Goal: Transaction & Acquisition: Purchase product/service

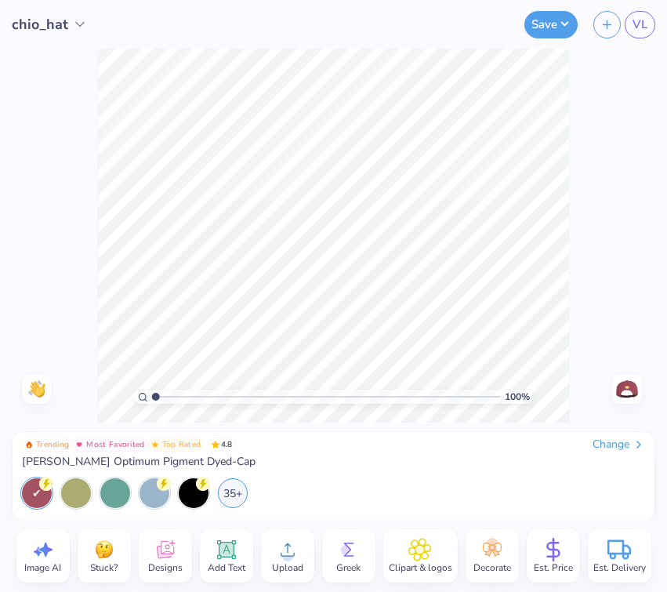
click at [628, 388] on img at bounding box center [627, 388] width 25 height 25
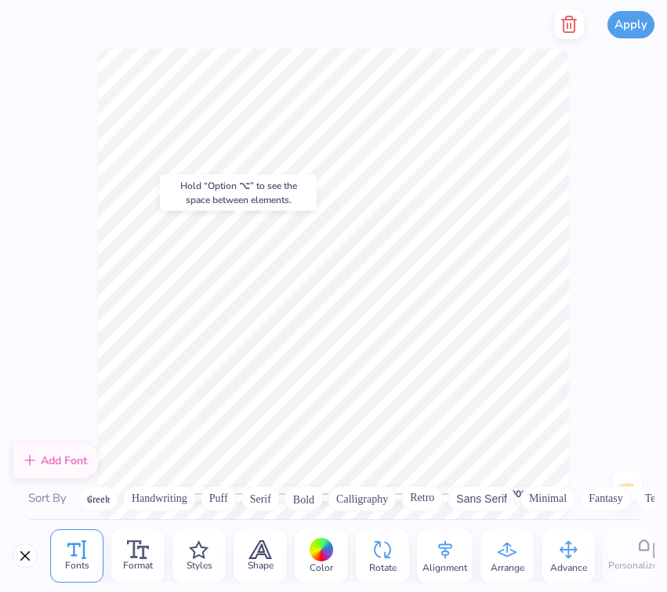
scroll to position [5602, 0]
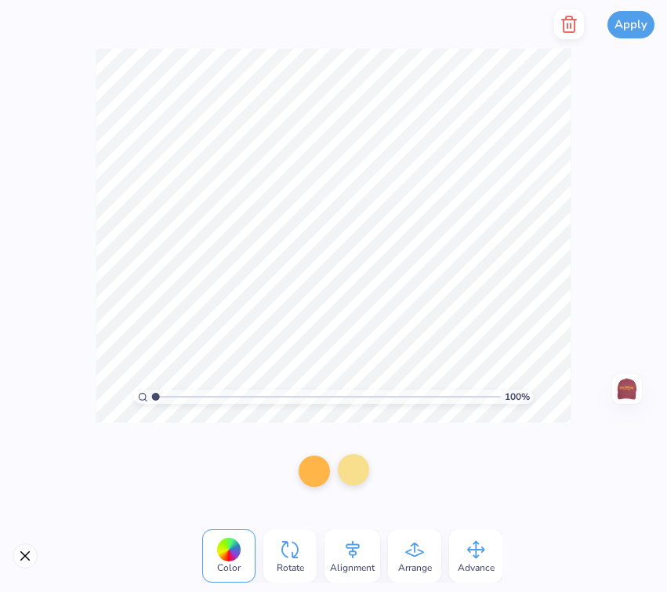
click at [361, 470] on div at bounding box center [353, 469] width 31 height 31
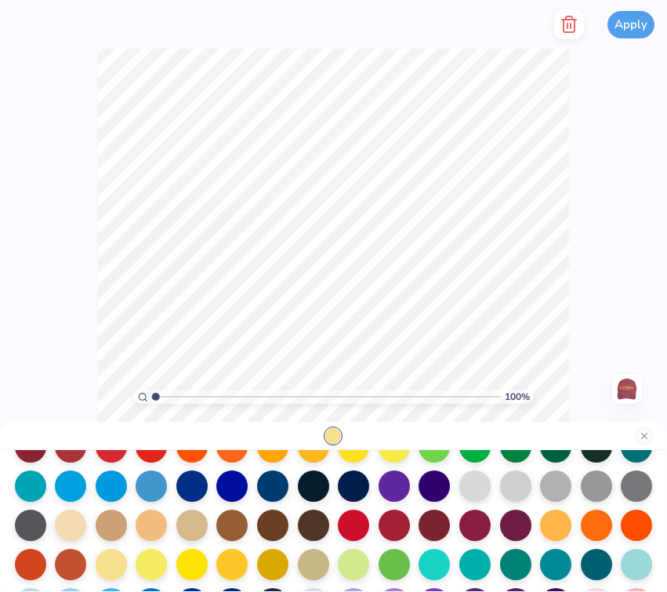
scroll to position [0, 0]
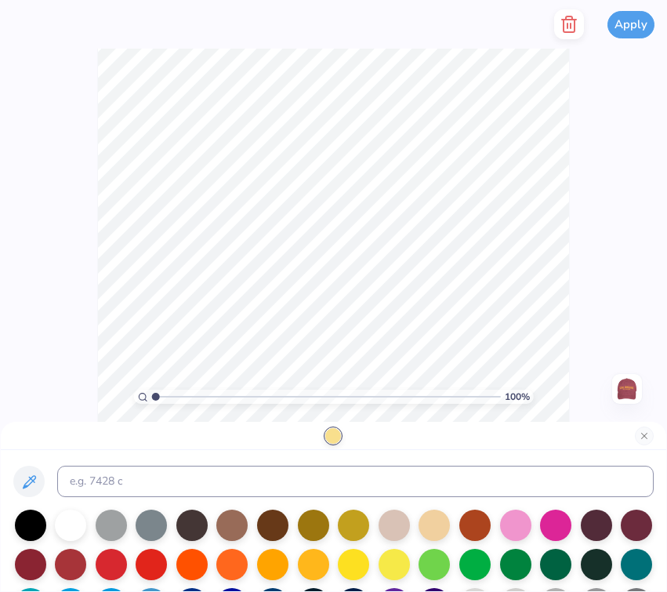
click at [626, 281] on div "100 % Need help? Chat with us. Front" at bounding box center [333, 236] width 667 height 374
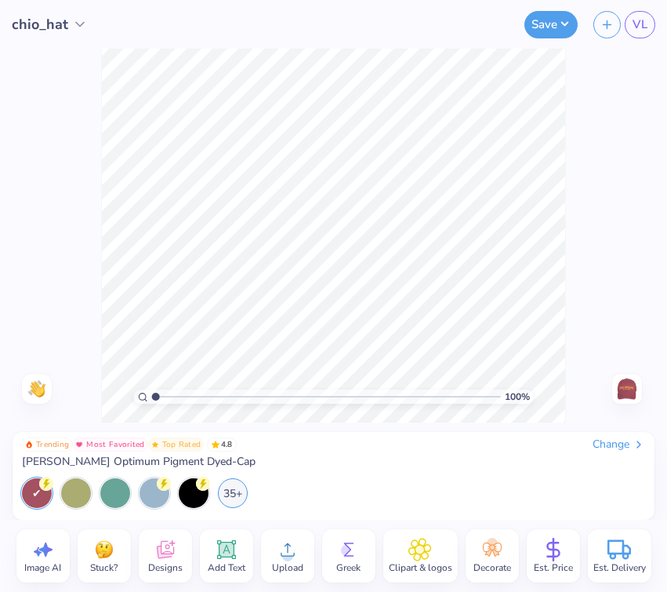
click at [292, 561] on span "Upload" at bounding box center [287, 567] width 31 height 13
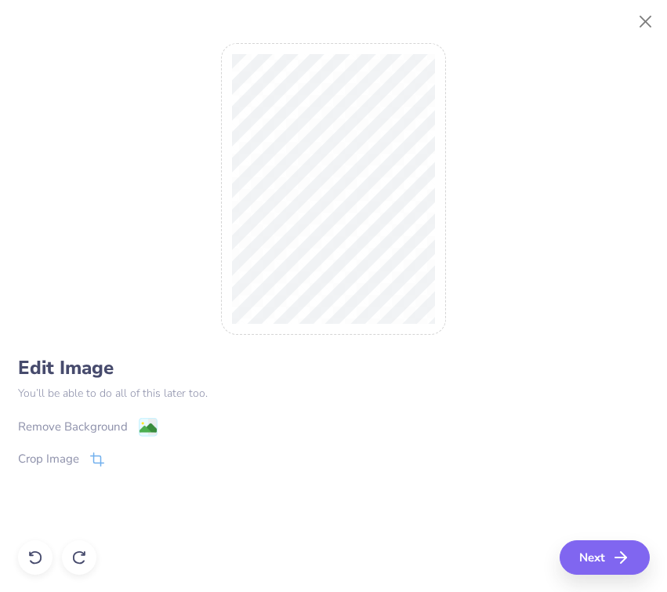
click at [100, 420] on div "Remove Background" at bounding box center [73, 427] width 110 height 18
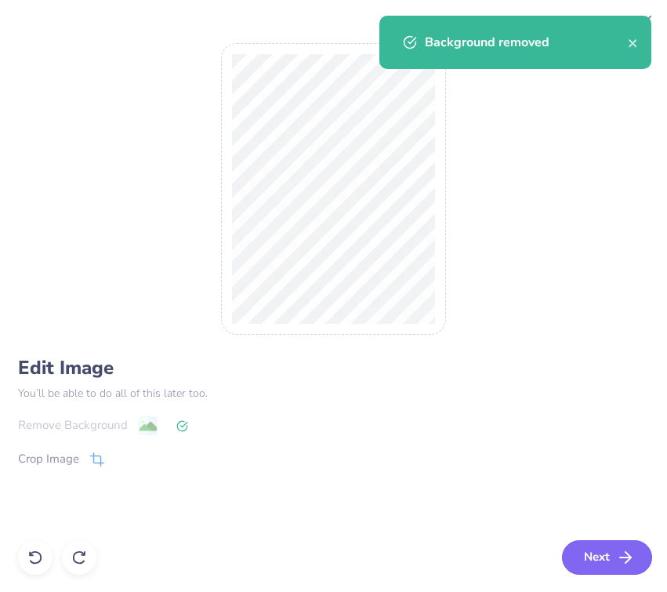
click at [592, 557] on button "Next" at bounding box center [607, 557] width 90 height 34
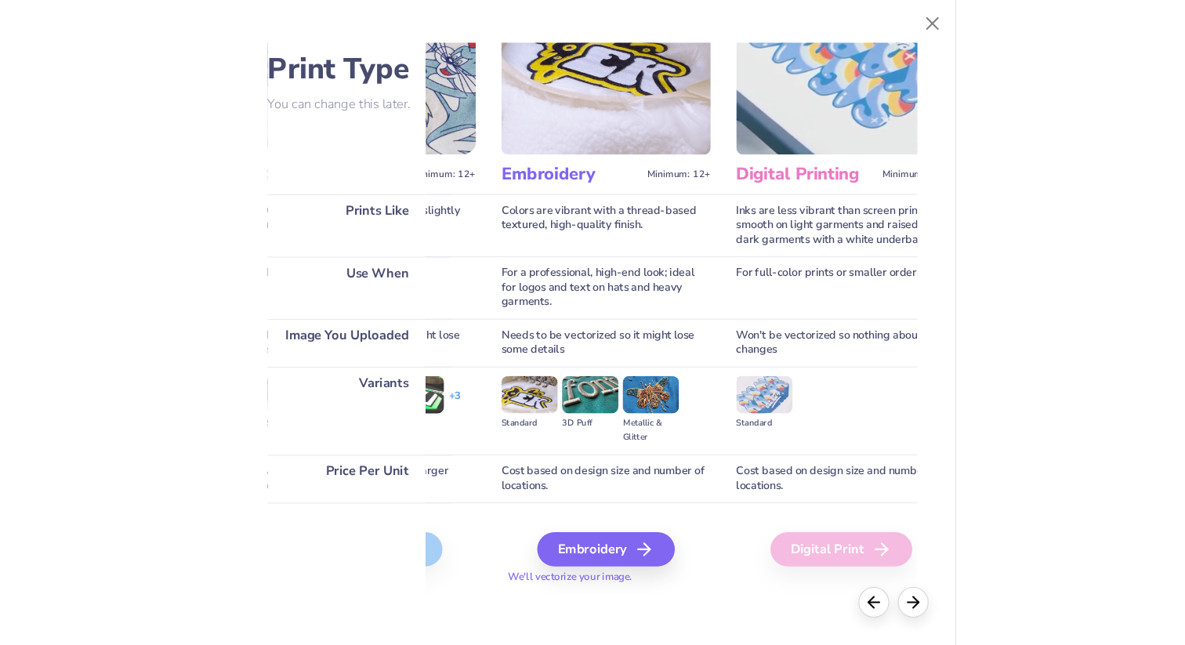
scroll to position [69, 172]
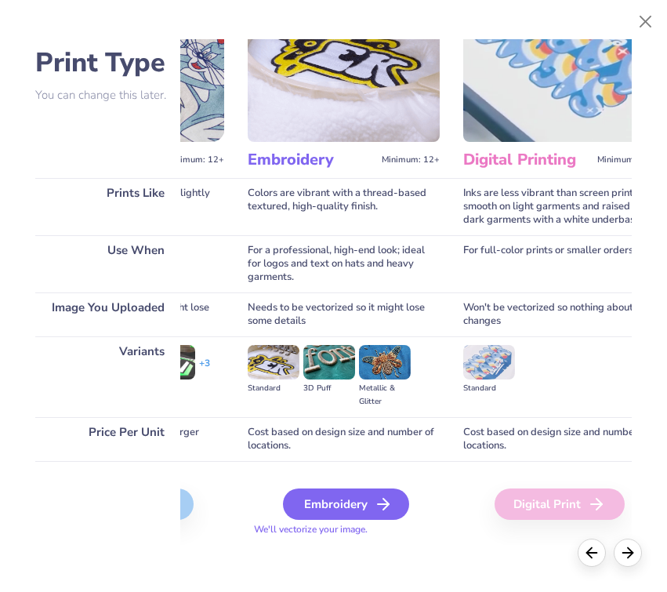
click at [357, 504] on div "Embroidery" at bounding box center [346, 503] width 126 height 31
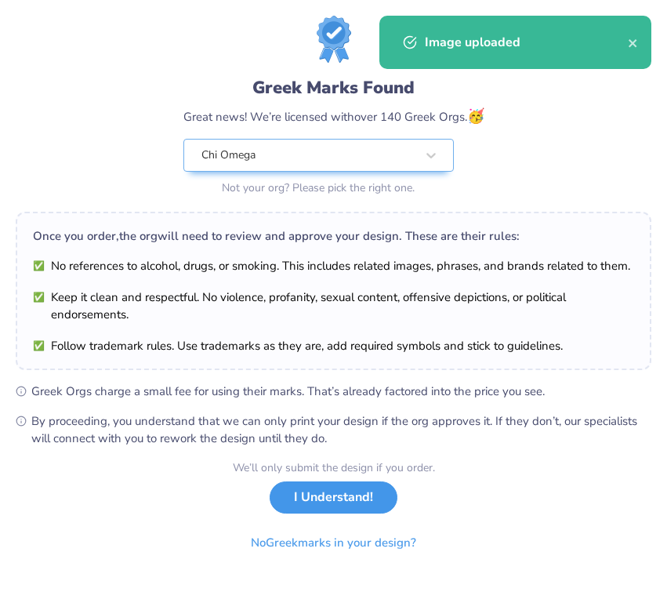
click at [318, 499] on button "I Understand!" at bounding box center [334, 497] width 128 height 32
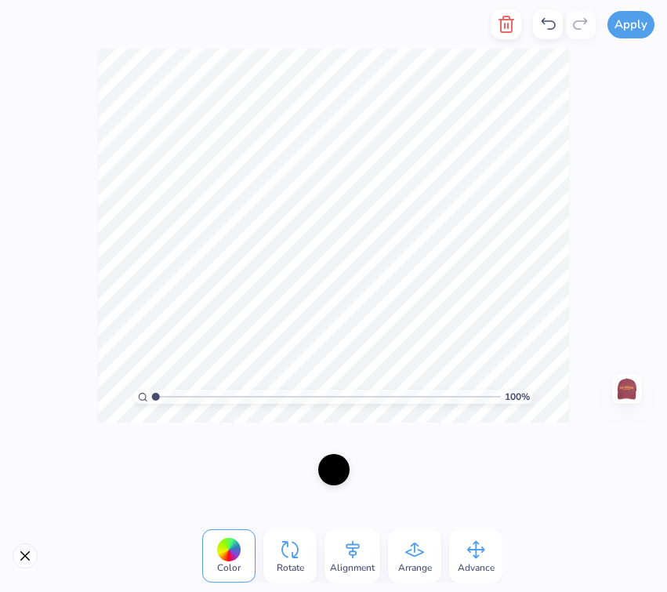
click at [335, 472] on div at bounding box center [333, 469] width 31 height 31
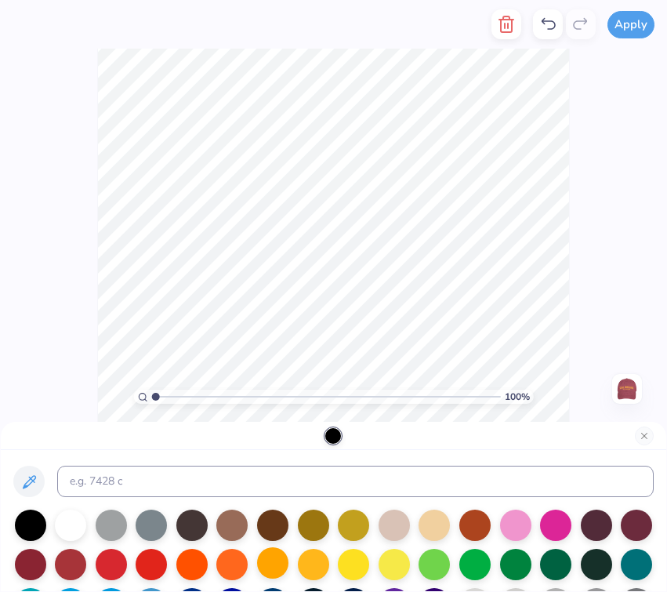
click at [270, 557] on div at bounding box center [272, 562] width 31 height 31
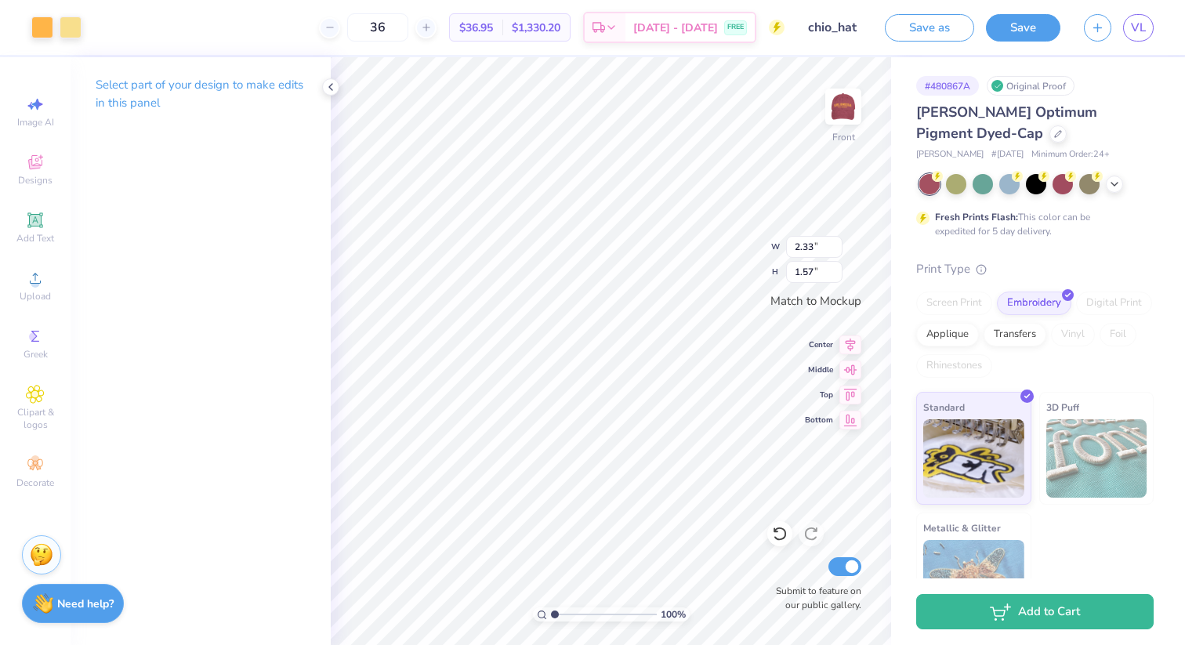
type input "1.97"
type input "1.11"
type input "2.30"
type input "1.29"
click at [97, 25] on div at bounding box center [99, 26] width 22 height 22
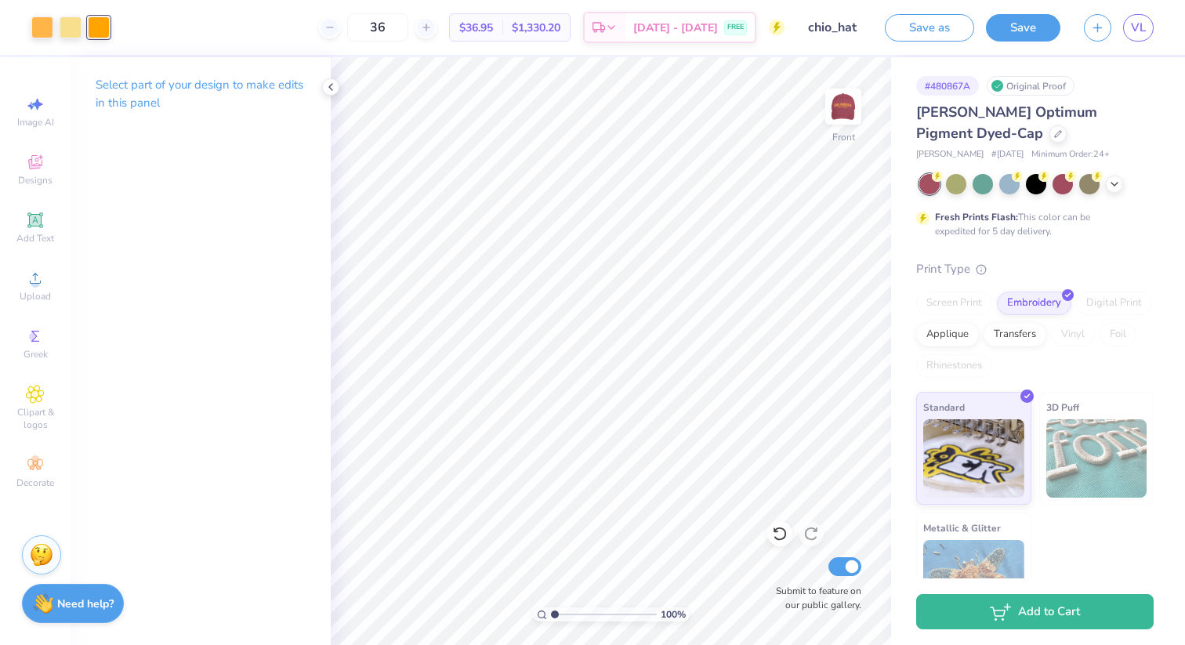
click at [100, 20] on div at bounding box center [99, 27] width 22 height 22
click at [101, 26] on div at bounding box center [99, 27] width 22 height 22
click at [329, 89] on icon at bounding box center [331, 87] width 13 height 13
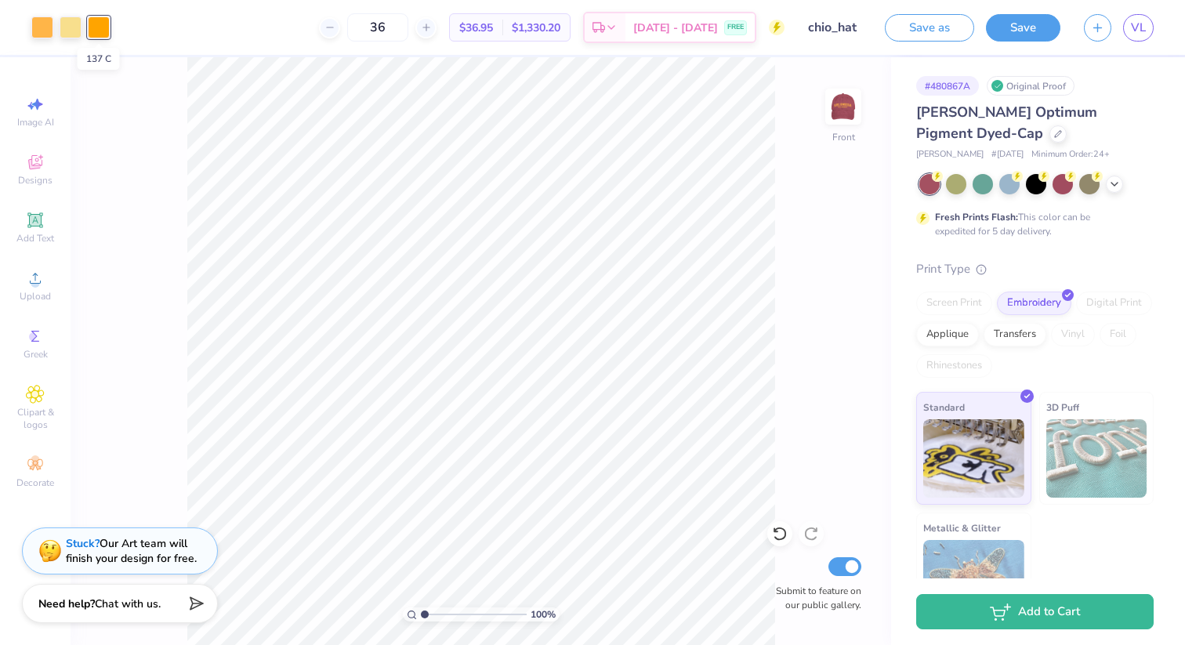
click at [97, 22] on div at bounding box center [99, 27] width 22 height 22
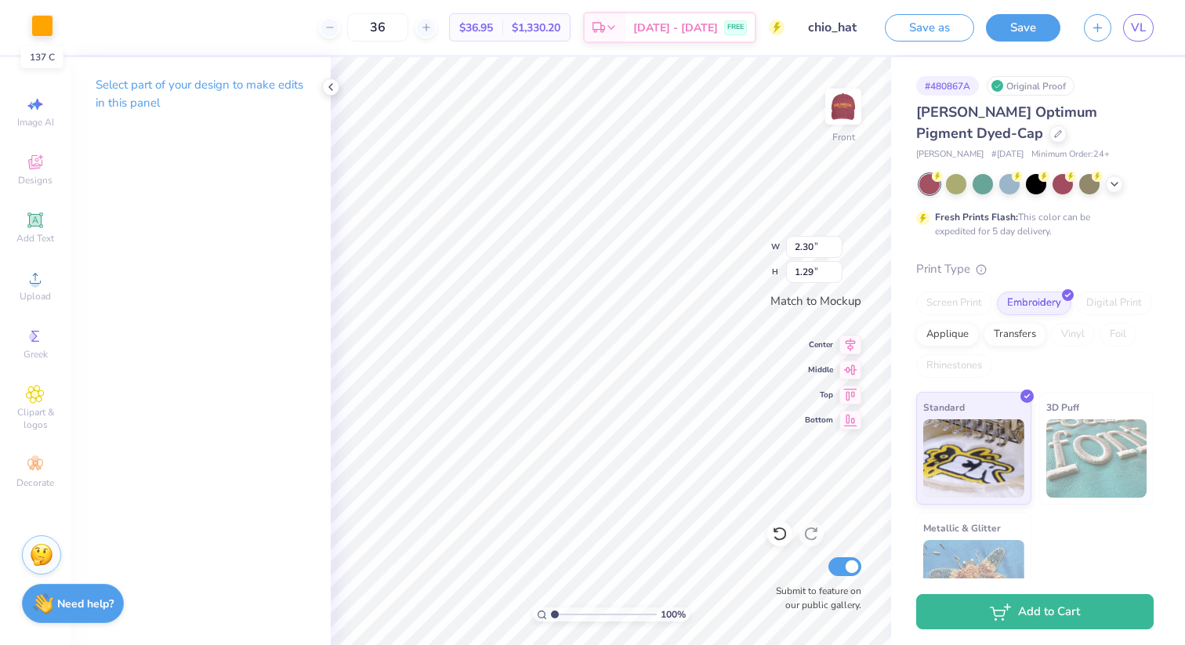
click at [42, 24] on div at bounding box center [42, 26] width 22 height 22
click at [36, 145] on div "Image AI Designs Add Text Upload Greek Clipart & logos Decorate" at bounding box center [35, 292] width 55 height 407
click at [44, 29] on div at bounding box center [42, 26] width 22 height 22
click at [44, 29] on div at bounding box center [42, 27] width 22 height 22
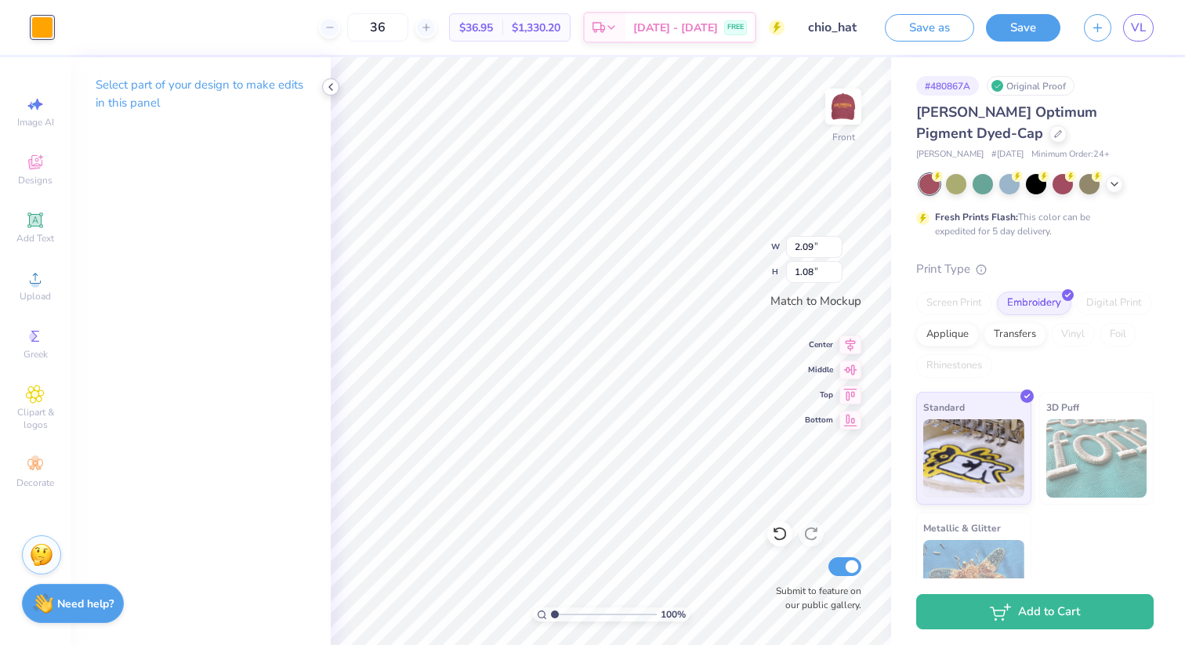
click at [335, 88] on icon at bounding box center [331, 87] width 13 height 13
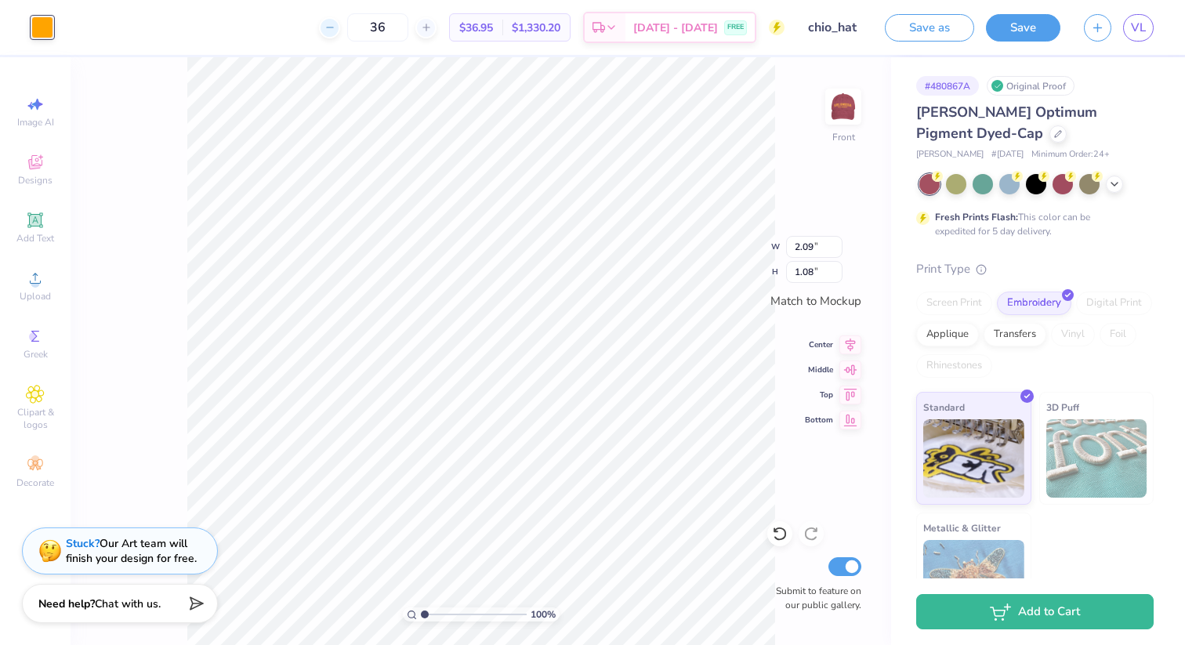
drag, startPoint x: 411, startPoint y: 28, endPoint x: 361, endPoint y: 28, distance: 50.2
click at [361, 28] on div "36" at bounding box center [378, 27] width 118 height 28
type input "40"
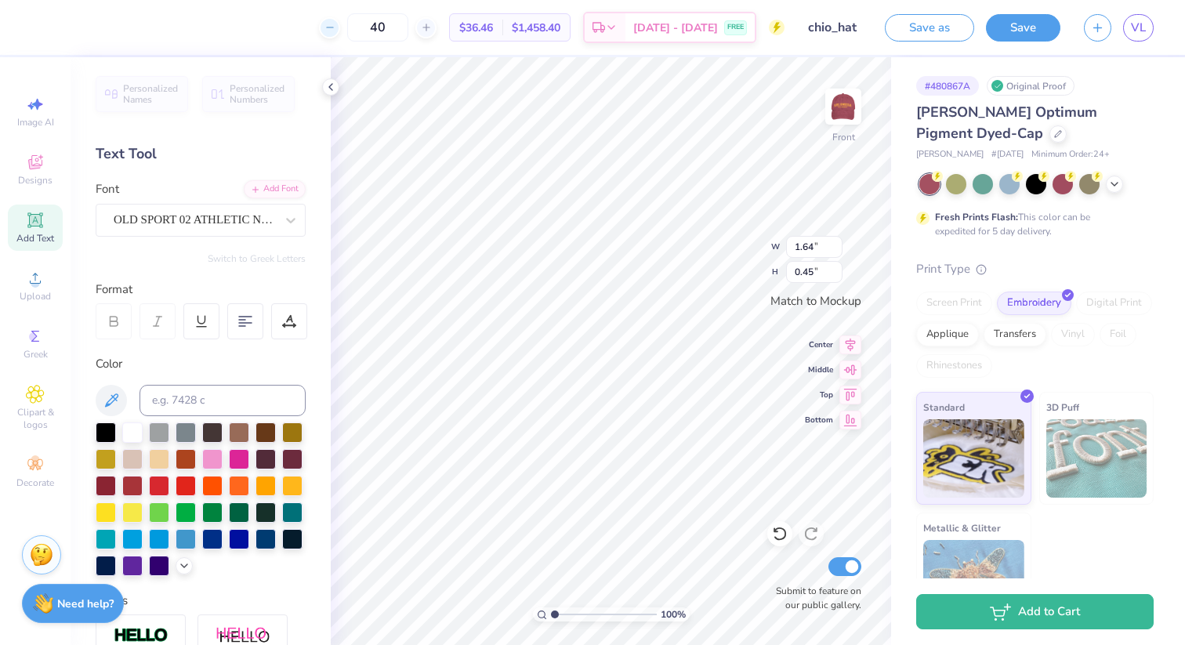
type input "2.09"
type input "1.08"
click at [220, 397] on input at bounding box center [223, 400] width 166 height 31
type input "1365"
click at [230, 401] on input at bounding box center [223, 400] width 166 height 31
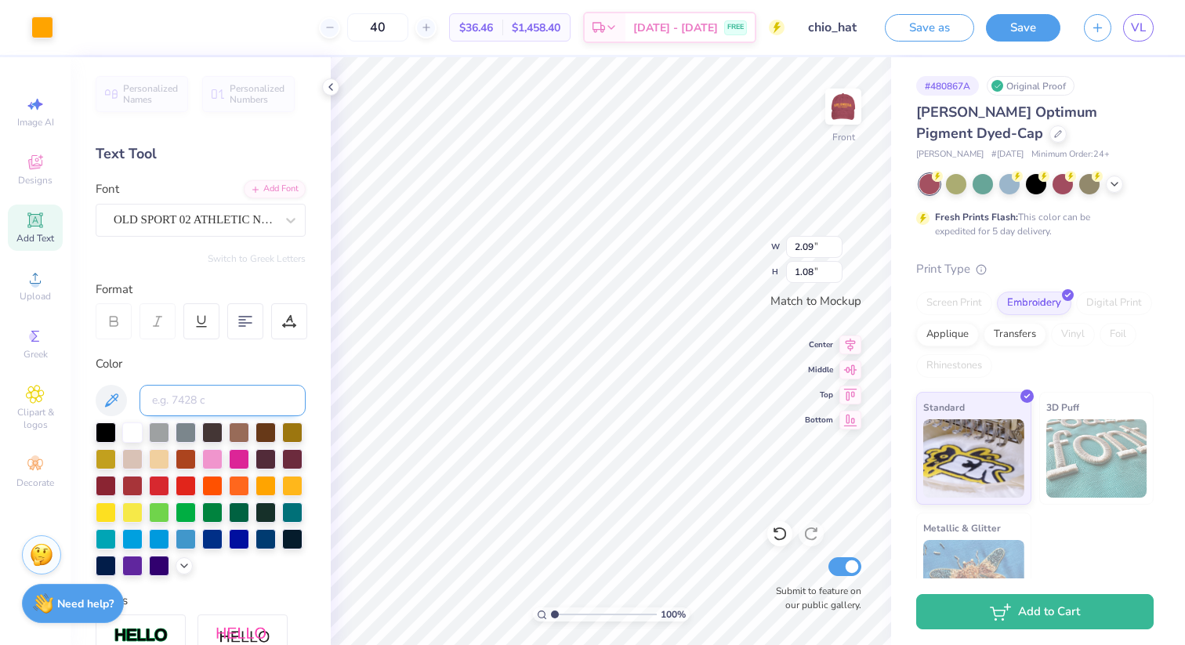
click at [173, 397] on input at bounding box center [223, 400] width 166 height 31
type input "1365"
click at [45, 27] on div at bounding box center [42, 26] width 22 height 22
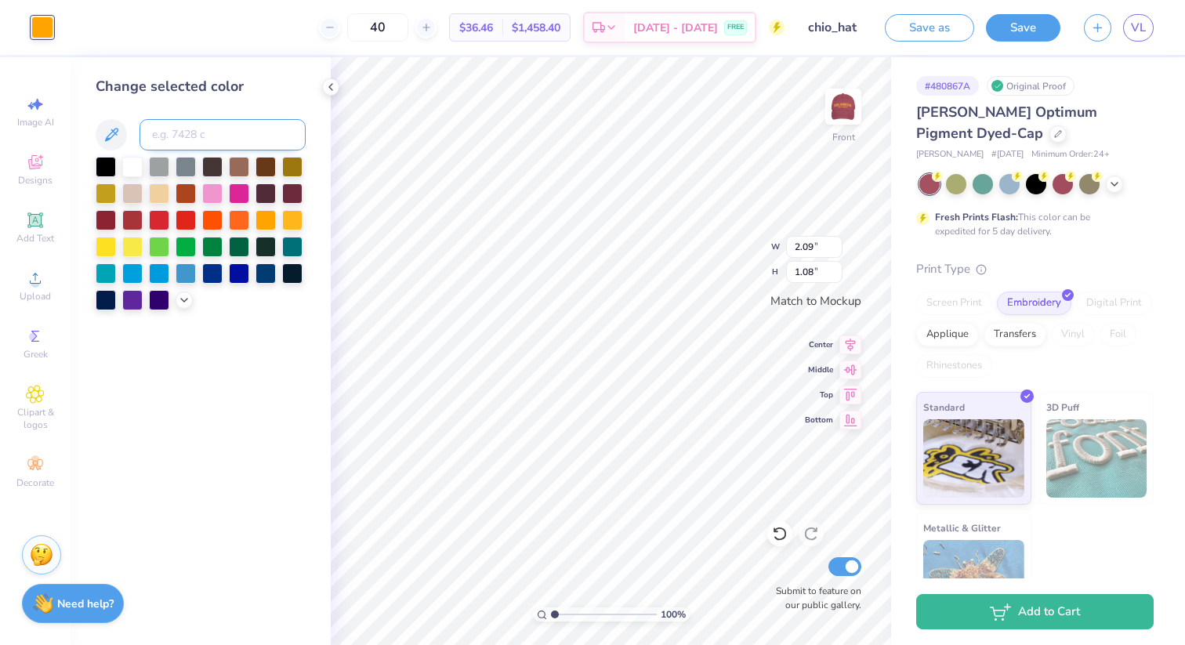
click at [202, 140] on input at bounding box center [223, 134] width 166 height 31
type input "1365"
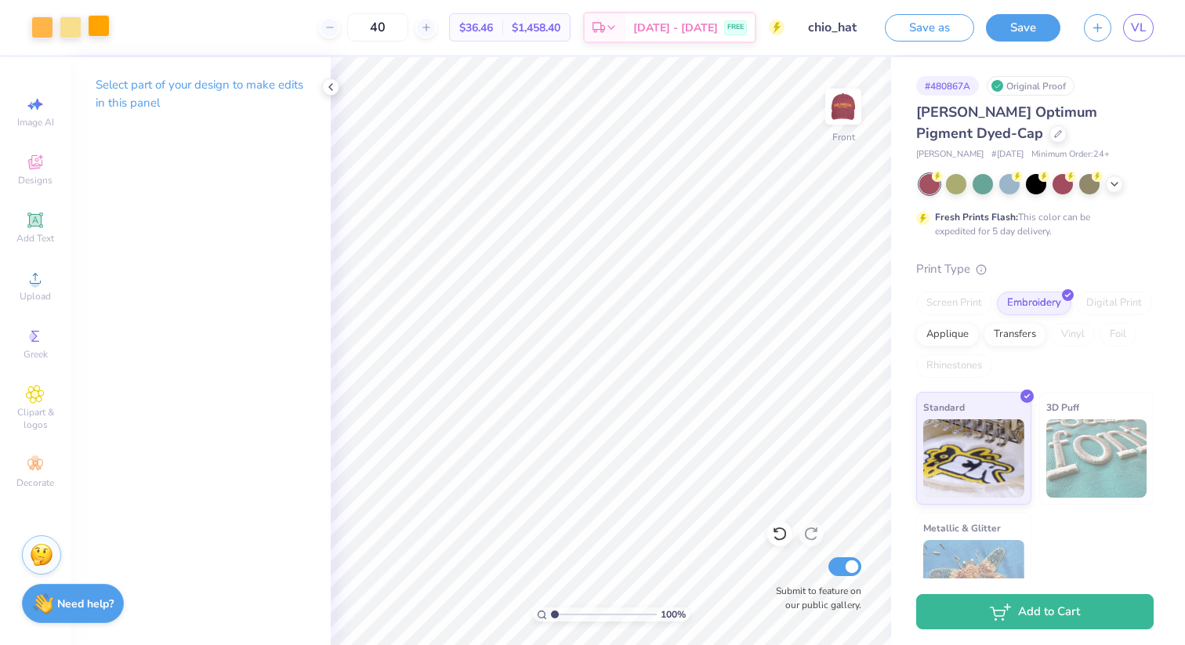
click at [99, 24] on div at bounding box center [99, 26] width 22 height 22
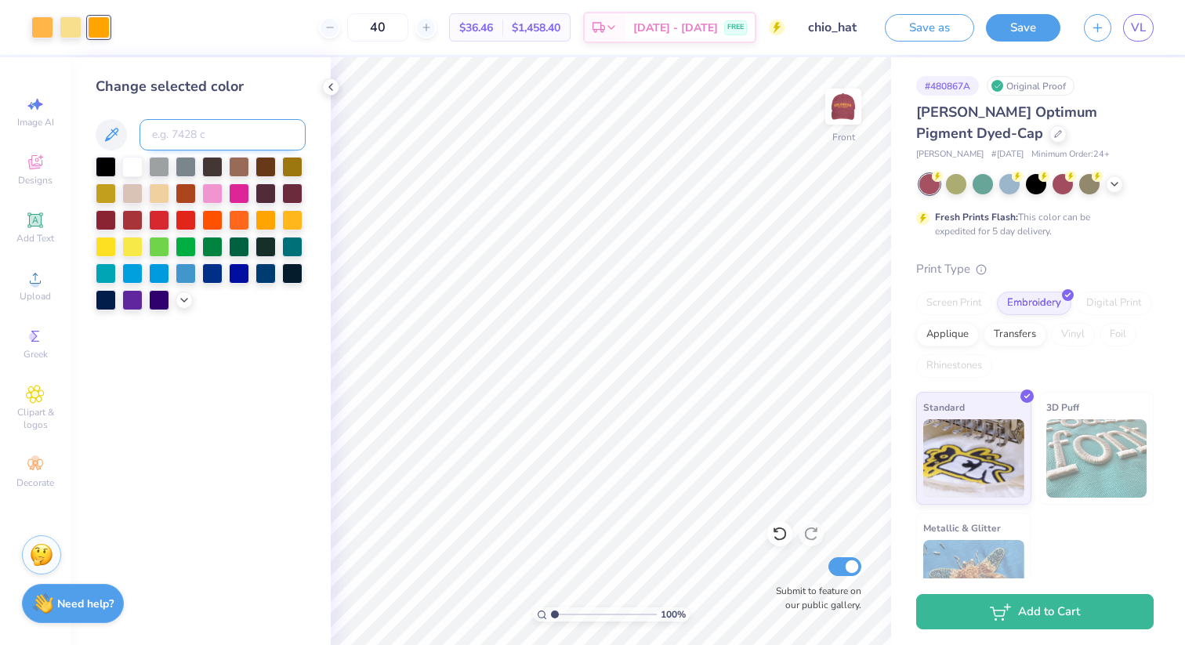
click at [171, 132] on input at bounding box center [223, 134] width 166 height 31
type input "1365"
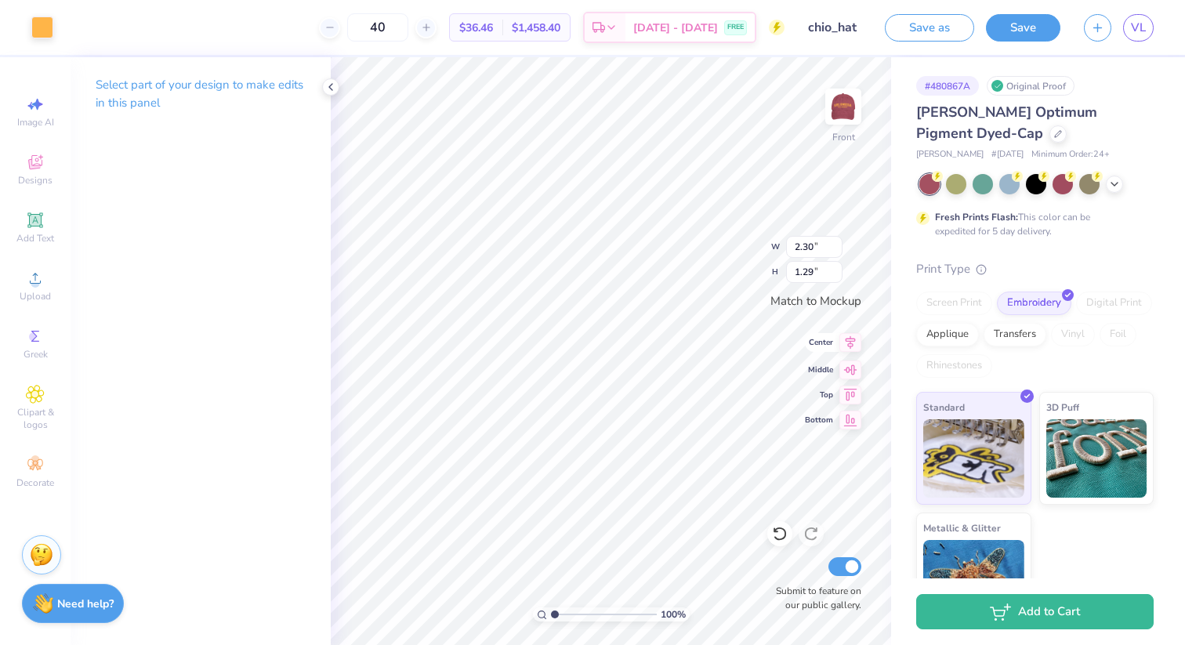
click at [666, 346] on icon at bounding box center [851, 342] width 10 height 13
click at [666, 104] on img at bounding box center [843, 106] width 63 height 63
click at [666, 179] on div at bounding box center [1063, 182] width 20 height 20
click at [666, 180] on icon at bounding box center [1114, 182] width 13 height 13
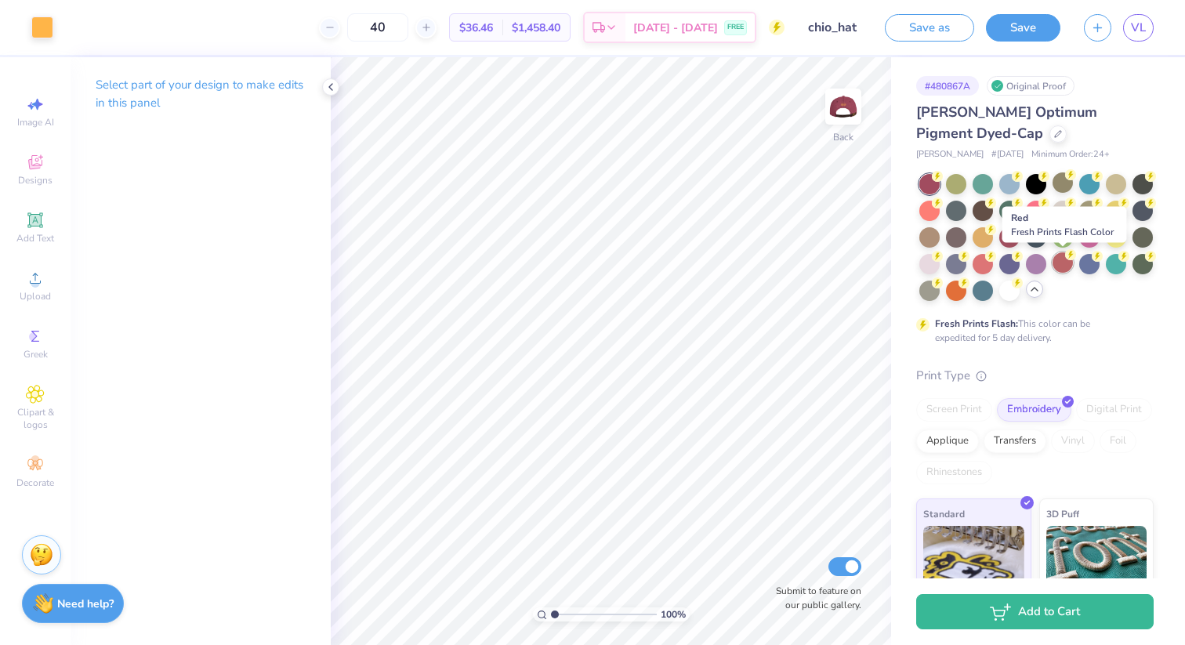
click at [666, 259] on div at bounding box center [1063, 262] width 20 height 20
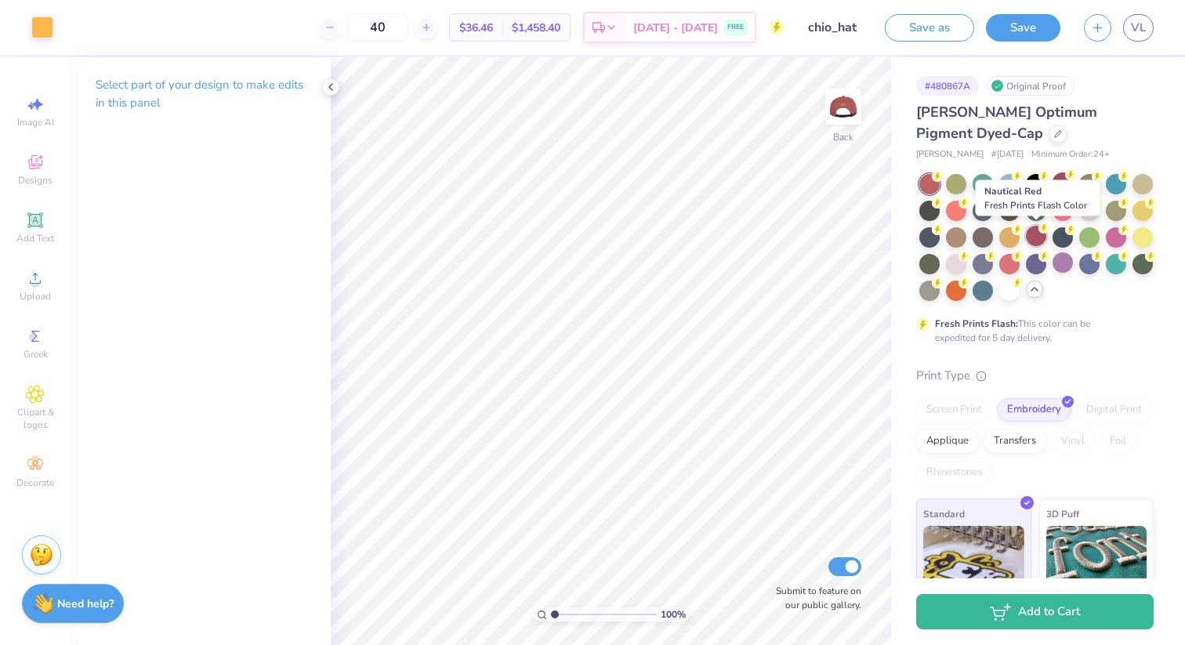
click at [666, 236] on div at bounding box center [1036, 236] width 20 height 20
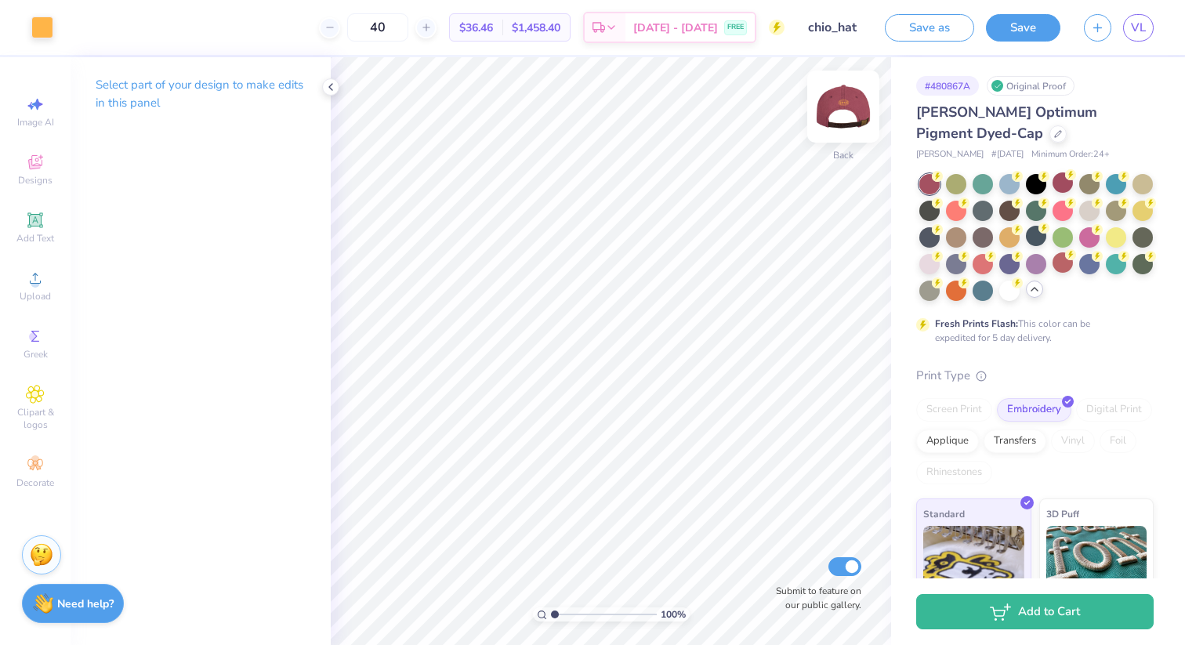
click at [666, 119] on img at bounding box center [843, 106] width 63 height 63
click at [666, 27] on icon "button" at bounding box center [1097, 25] width 13 height 13
click at [666, 27] on button "Save" at bounding box center [1023, 25] width 74 height 27
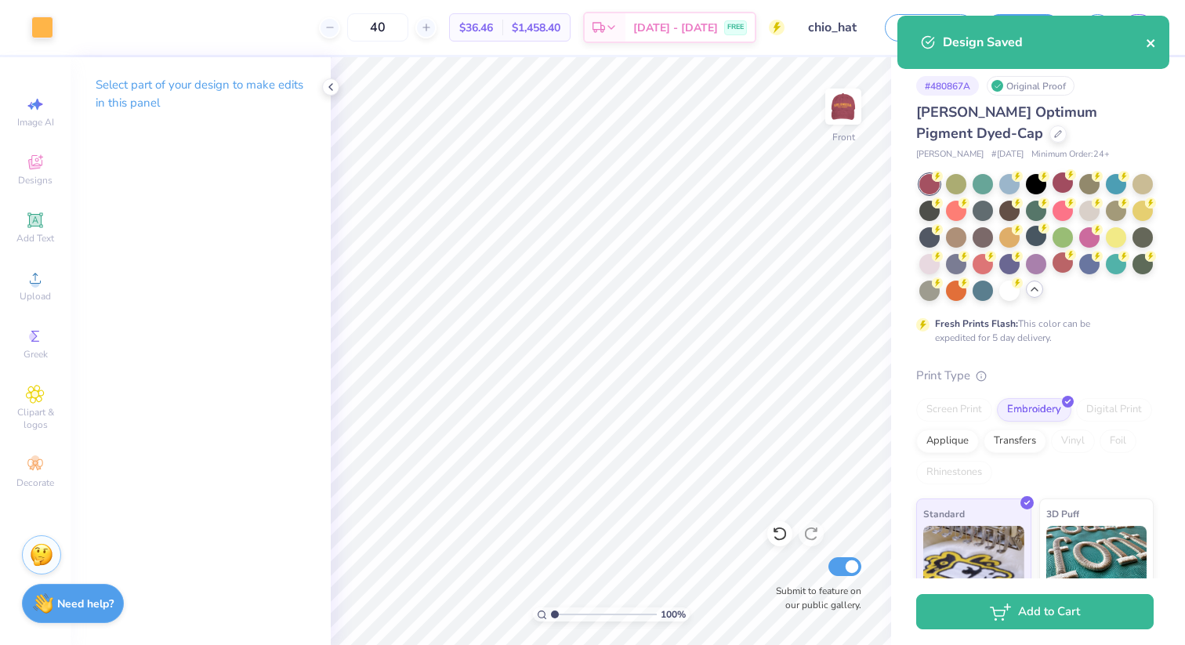
click at [666, 41] on icon "close" at bounding box center [1151, 43] width 11 height 13
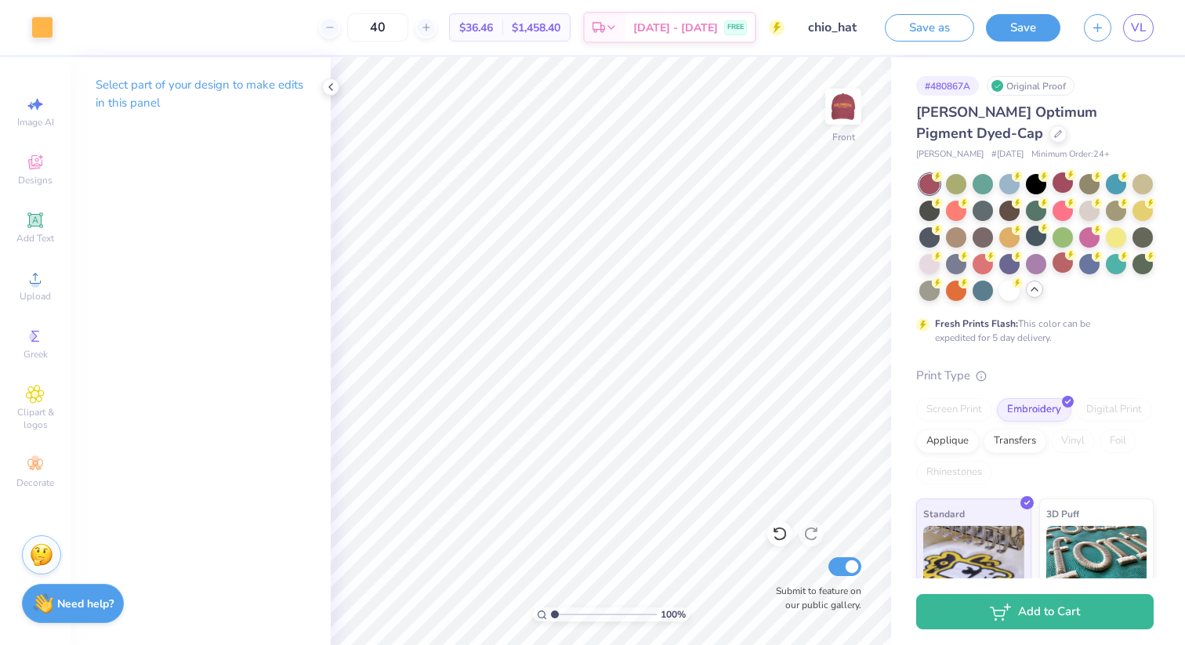
click at [666, 30] on div "Art colors 40 $36.46 Per Item $1,458.40 Total Est. Delivery [DATE] - [DATE] FRE…" at bounding box center [592, 322] width 1185 height 645
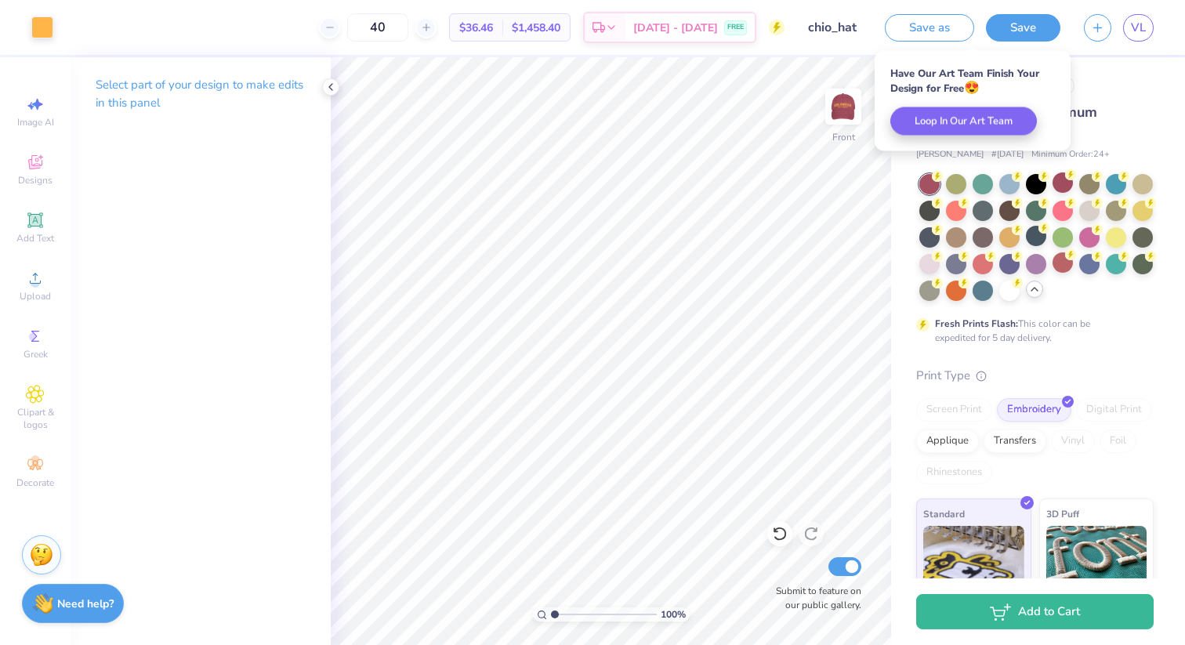
click at [666, 83] on div "# 480867A Original Proof" at bounding box center [1034, 86] width 237 height 20
click at [666, 65] on div "Have Our Art Team Finish Your Design for Free 😍 Loop In Our Art Team" at bounding box center [973, 101] width 196 height 100
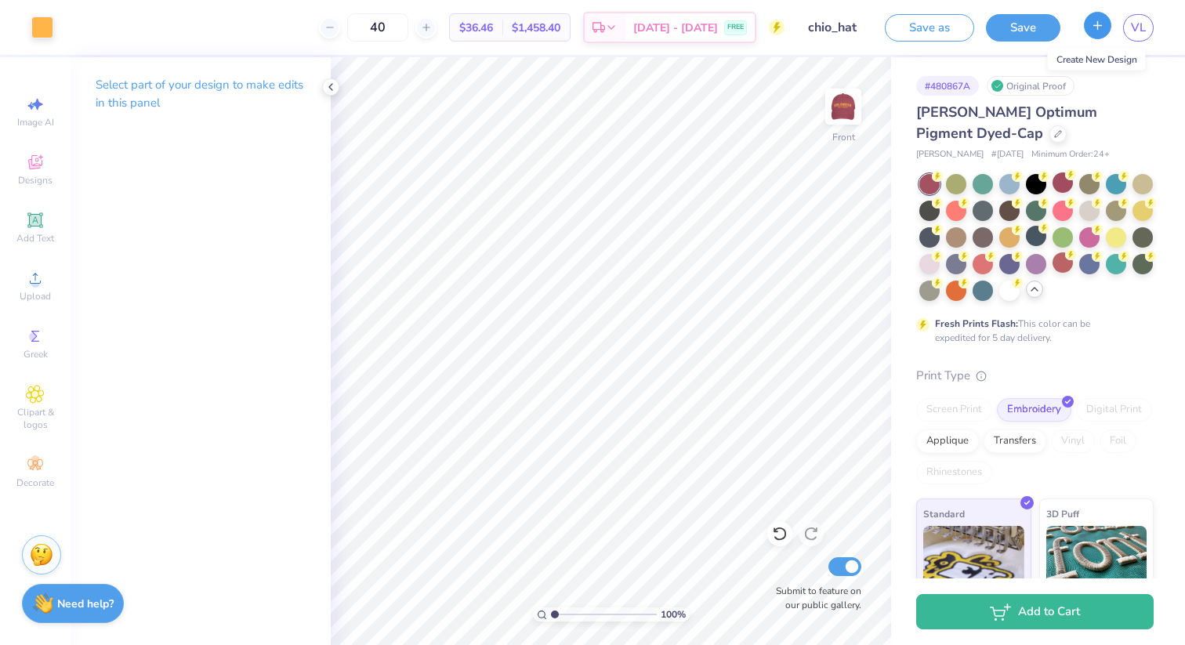
click at [666, 24] on icon "button" at bounding box center [1097, 25] width 13 height 13
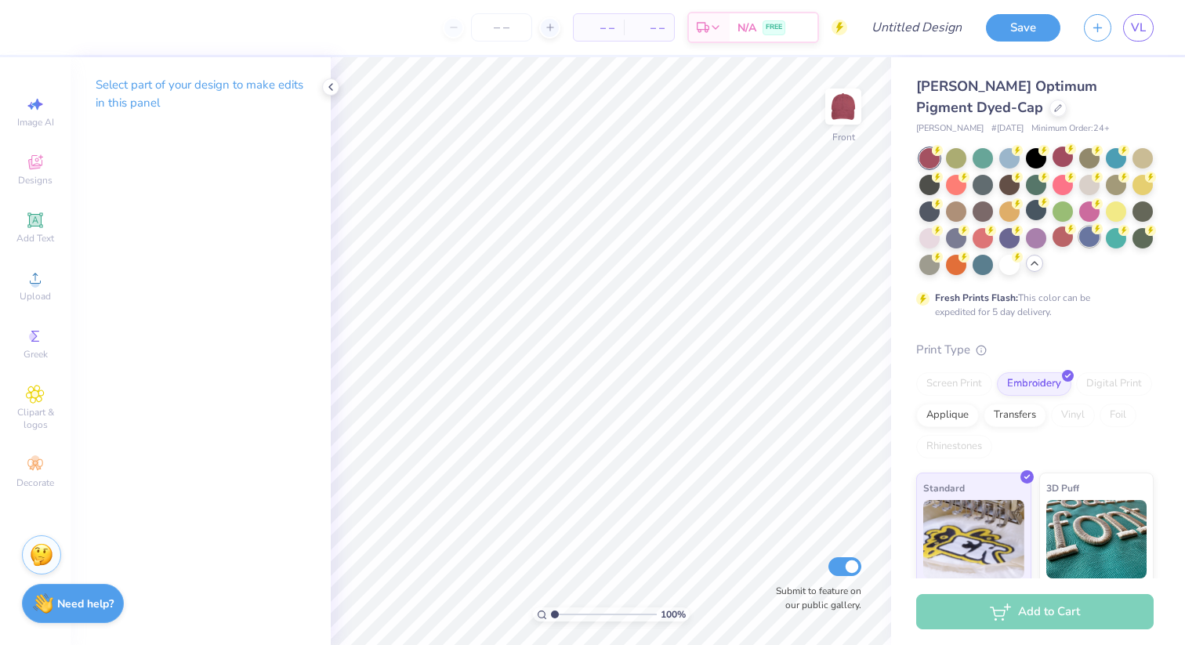
click at [666, 240] on div at bounding box center [1089, 237] width 20 height 20
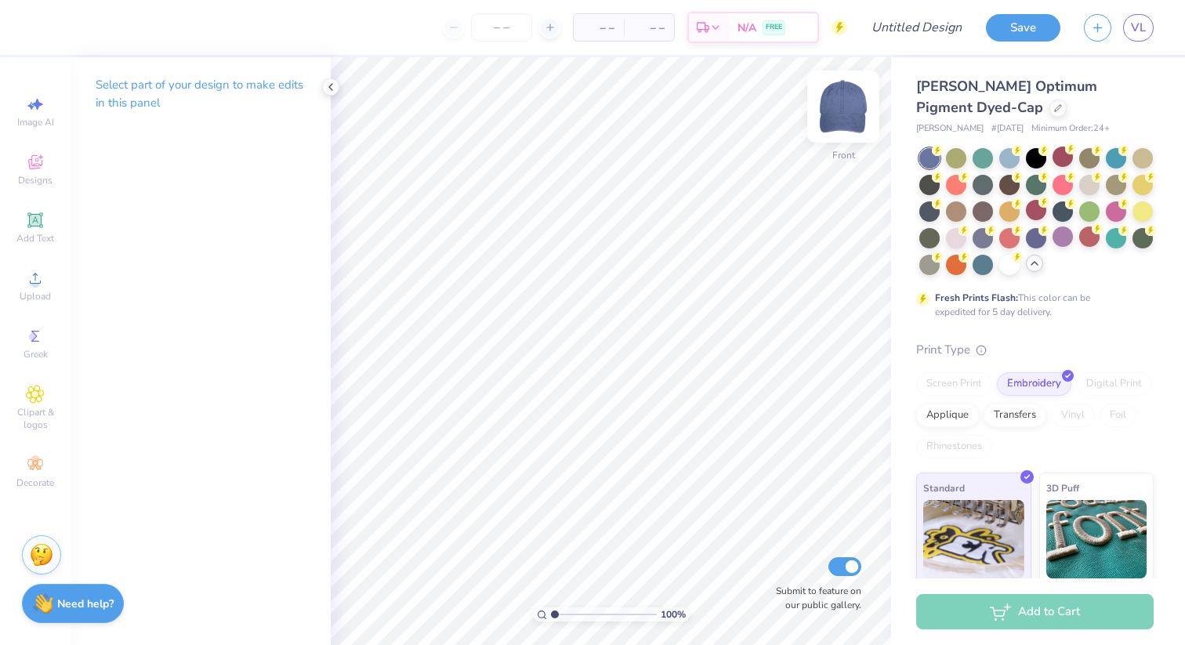
click at [666, 102] on img at bounding box center [843, 106] width 63 height 63
click at [42, 274] on icon at bounding box center [35, 278] width 19 height 19
click at [666, 23] on span "VL" at bounding box center [1138, 28] width 15 height 18
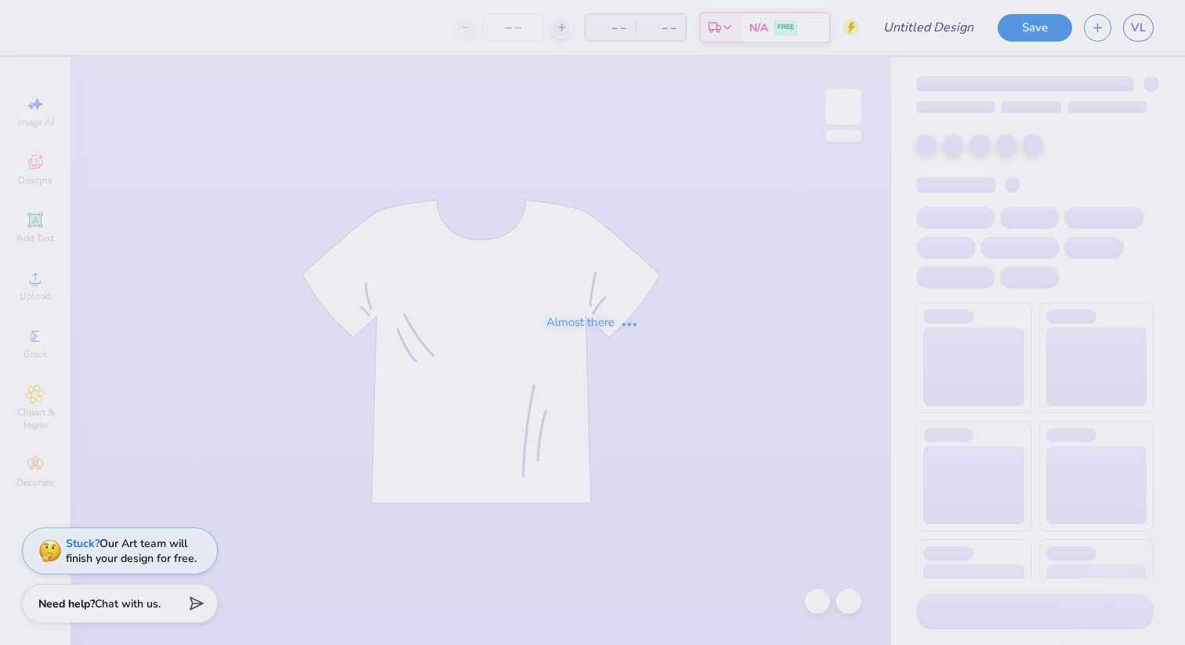
type input "chio_hat"
type input "40"
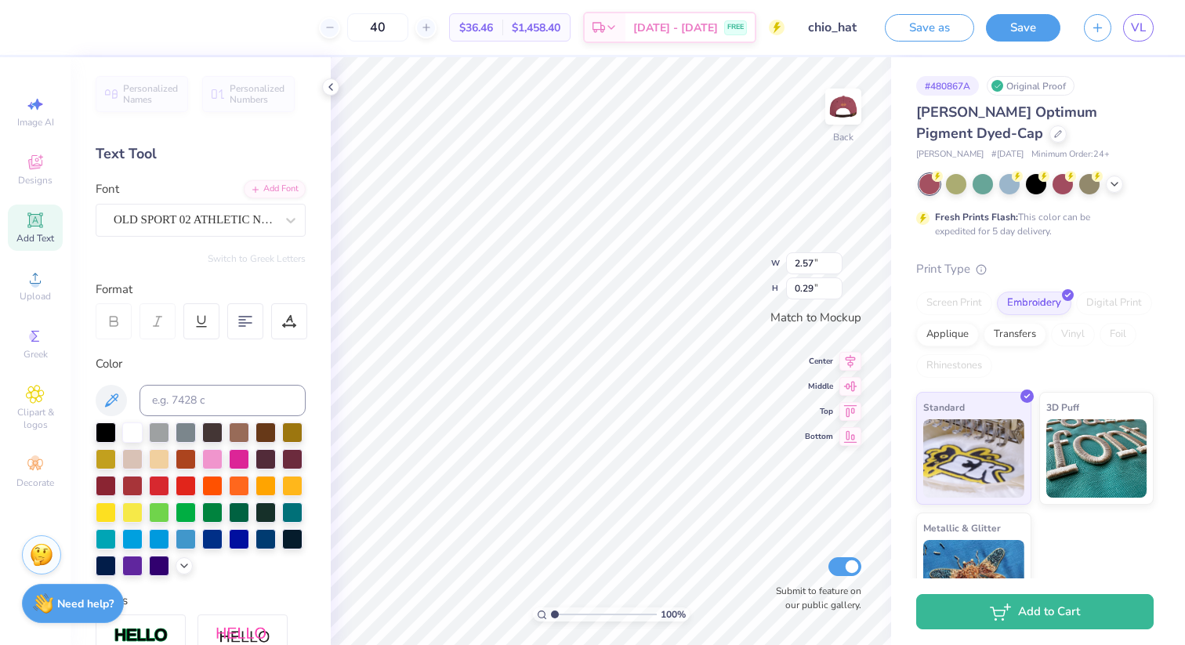
type input "4.95"
type input "1.22"
click at [1110, 184] on icon at bounding box center [1114, 182] width 13 height 13
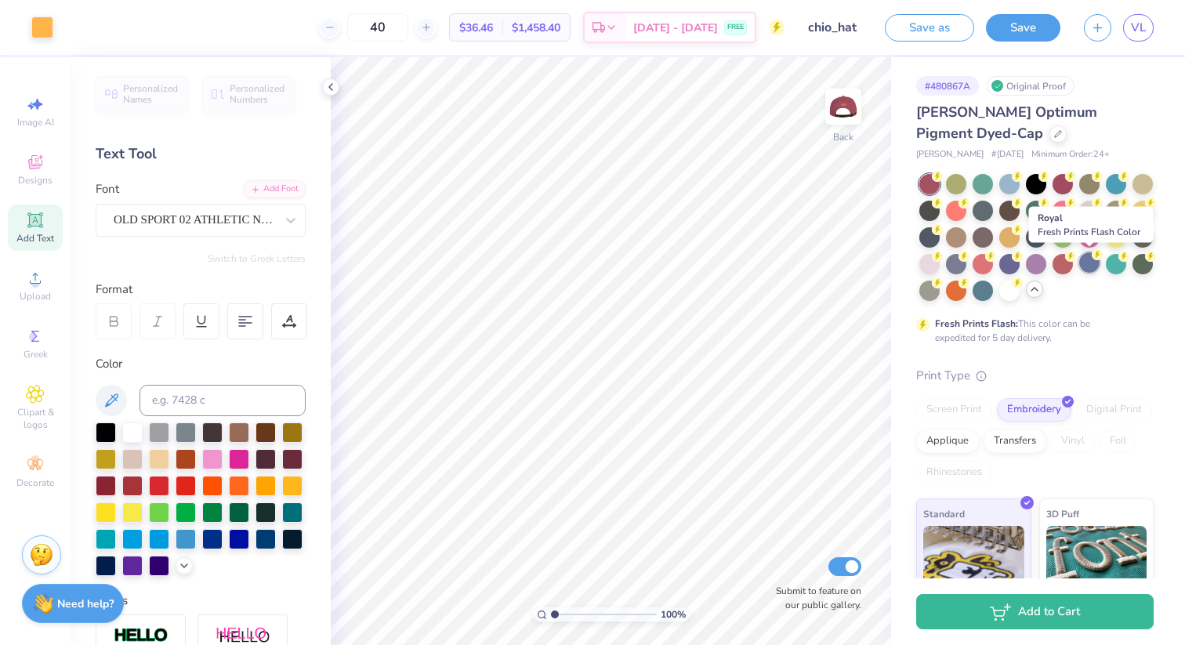
click at [1089, 260] on div at bounding box center [1089, 262] width 20 height 20
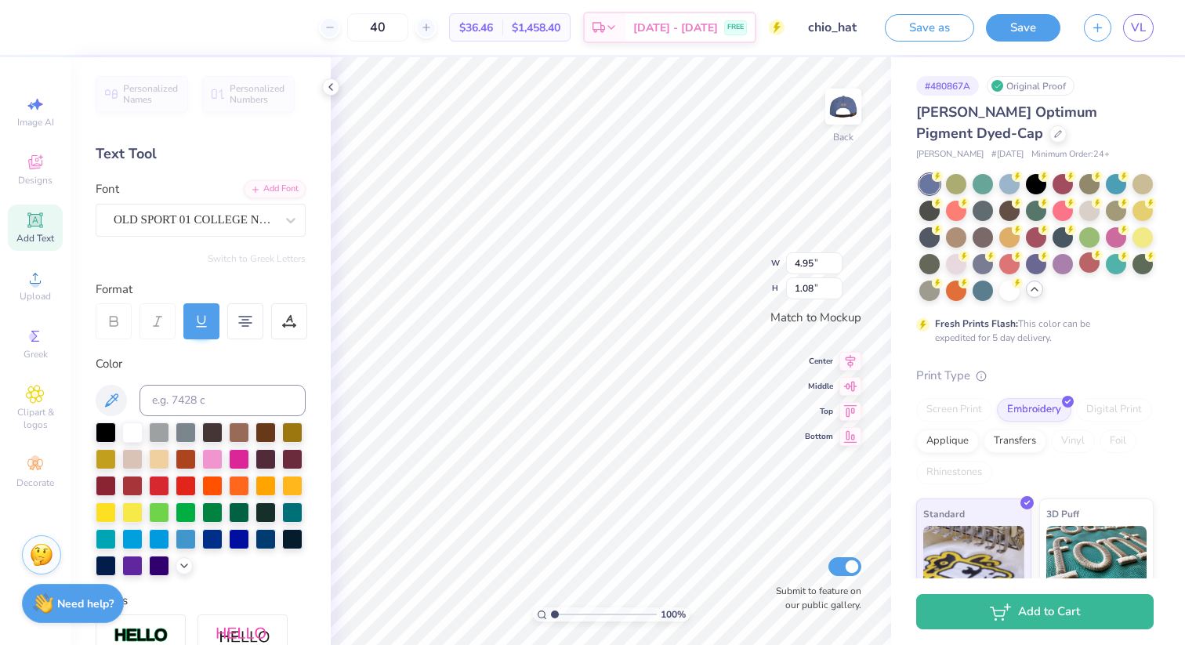
type input "1.22"
click at [134, 433] on div at bounding box center [132, 431] width 20 height 20
click at [184, 570] on div at bounding box center [184, 564] width 17 height 17
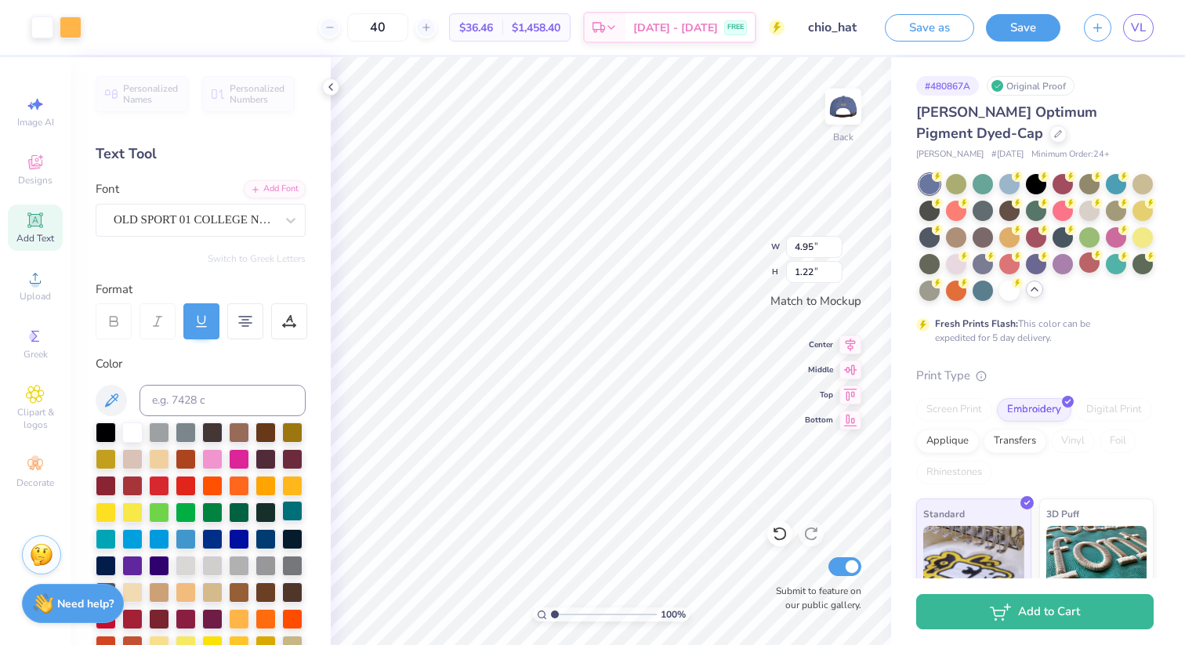
scroll to position [125, 0]
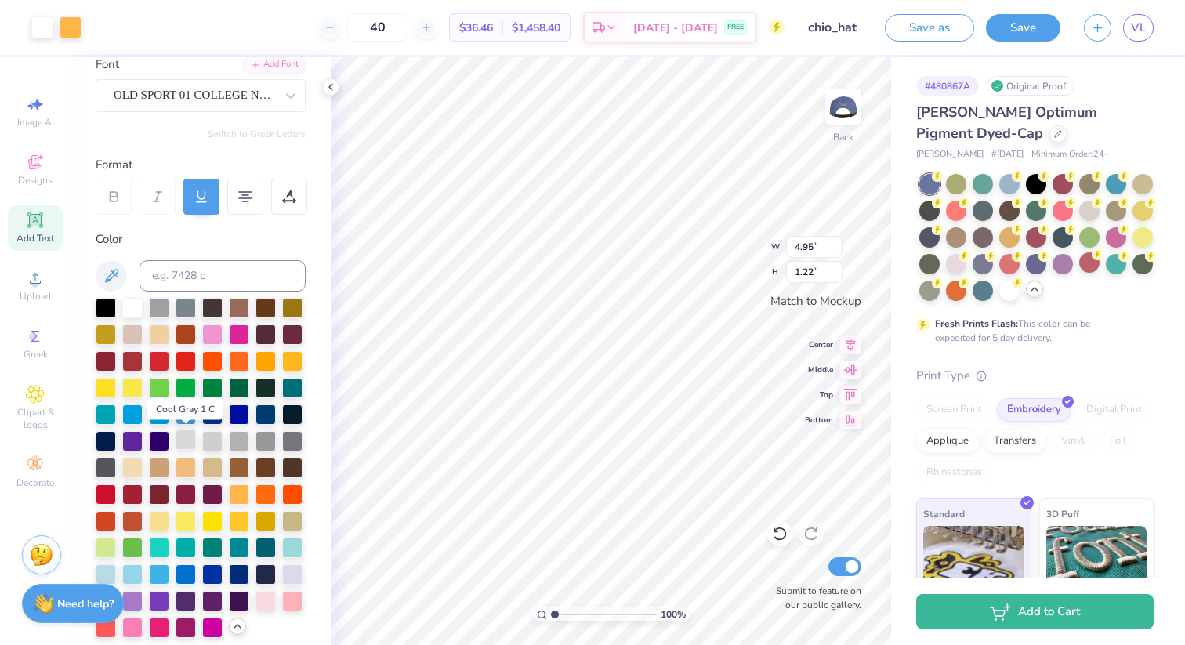
click at [182, 437] on div at bounding box center [186, 440] width 20 height 20
click at [129, 303] on div at bounding box center [132, 306] width 20 height 20
click at [133, 306] on div at bounding box center [132, 306] width 20 height 20
type input "1.22"
click at [99, 571] on div at bounding box center [106, 573] width 20 height 20
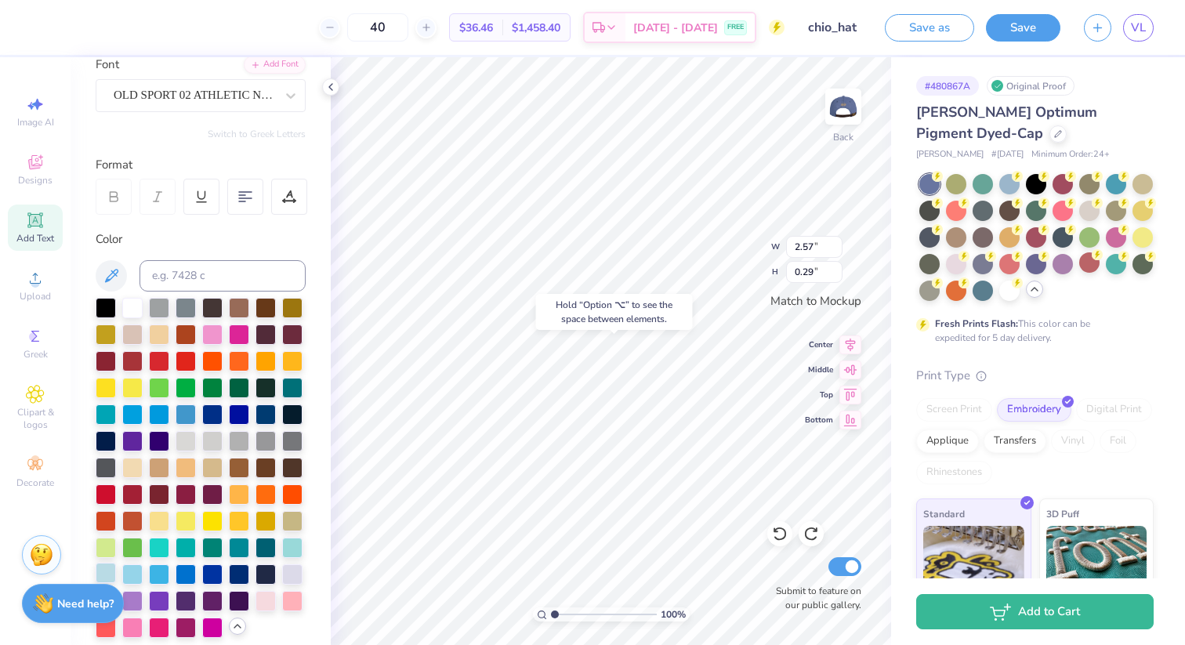
click at [107, 568] on div at bounding box center [106, 573] width 20 height 20
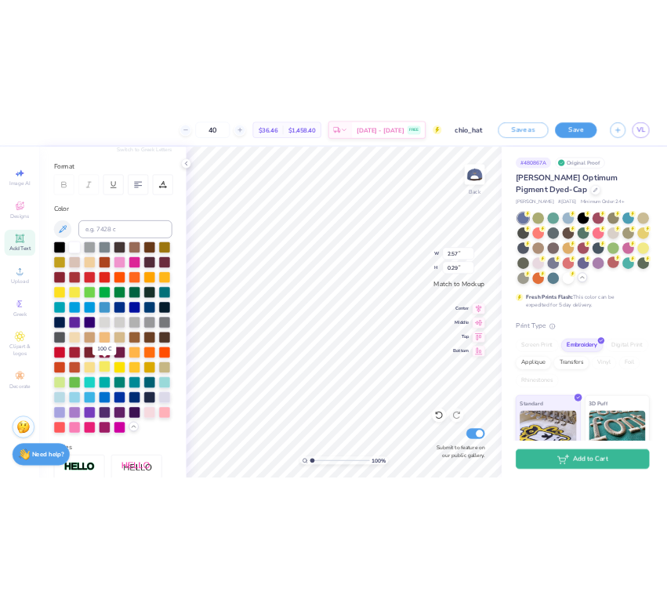
scroll to position [201, 0]
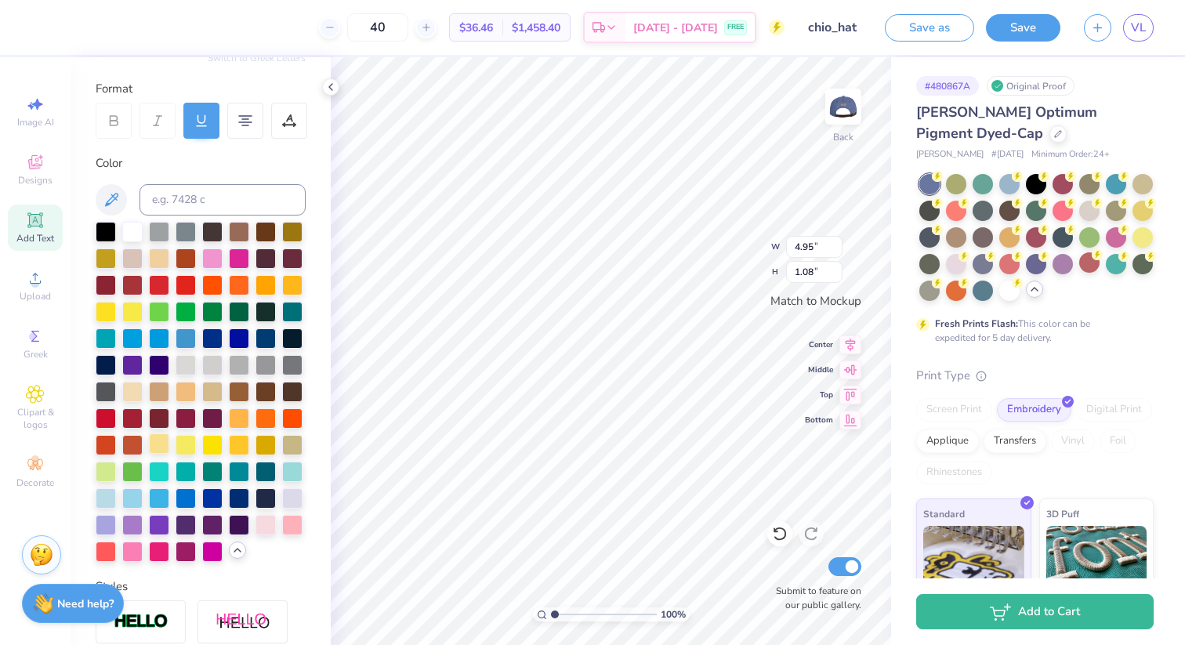
click at [154, 442] on div at bounding box center [159, 443] width 20 height 20
click at [154, 444] on div at bounding box center [159, 443] width 20 height 20
type input "4.95"
click at [187, 364] on div at bounding box center [186, 364] width 20 height 20
click at [126, 257] on div at bounding box center [132, 257] width 20 height 20
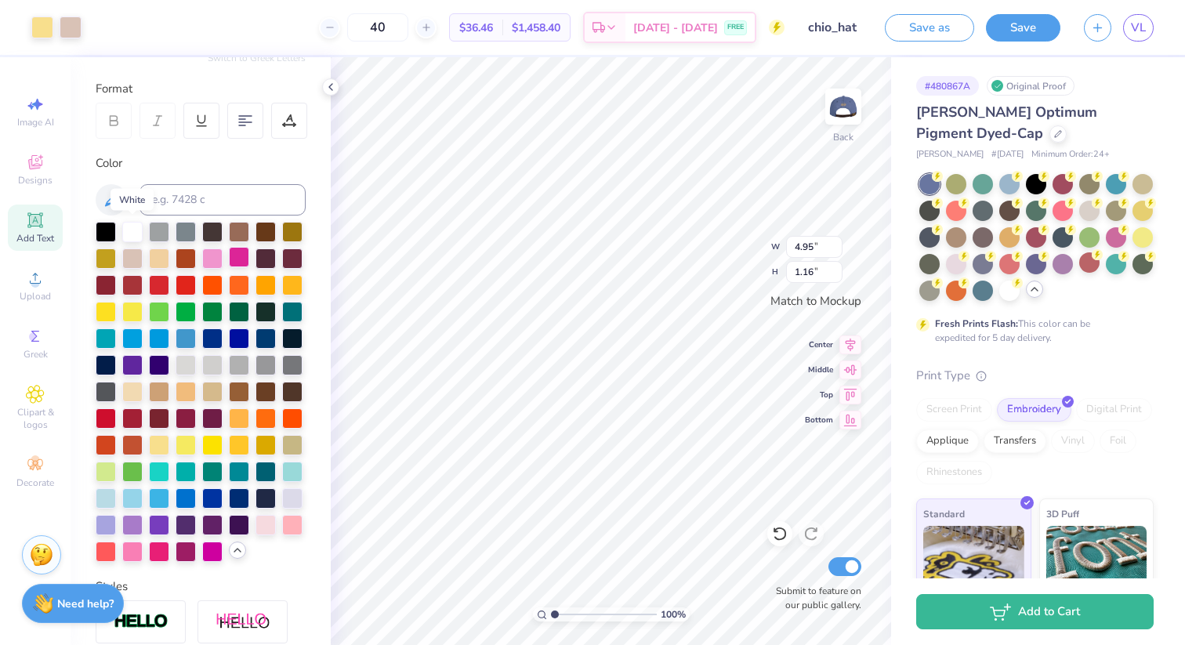
click at [133, 228] on div at bounding box center [132, 232] width 20 height 20
type input "1.22"
click at [136, 234] on div at bounding box center [132, 230] width 20 height 20
click at [129, 228] on div at bounding box center [132, 230] width 20 height 20
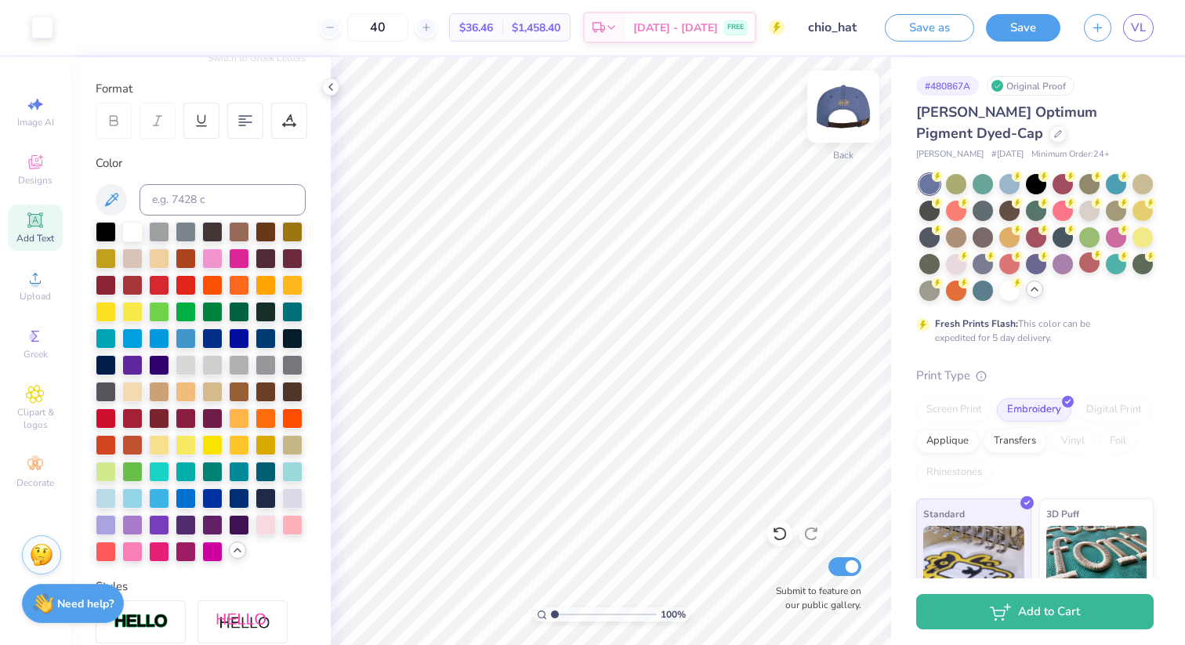
click at [842, 105] on img at bounding box center [843, 106] width 63 height 63
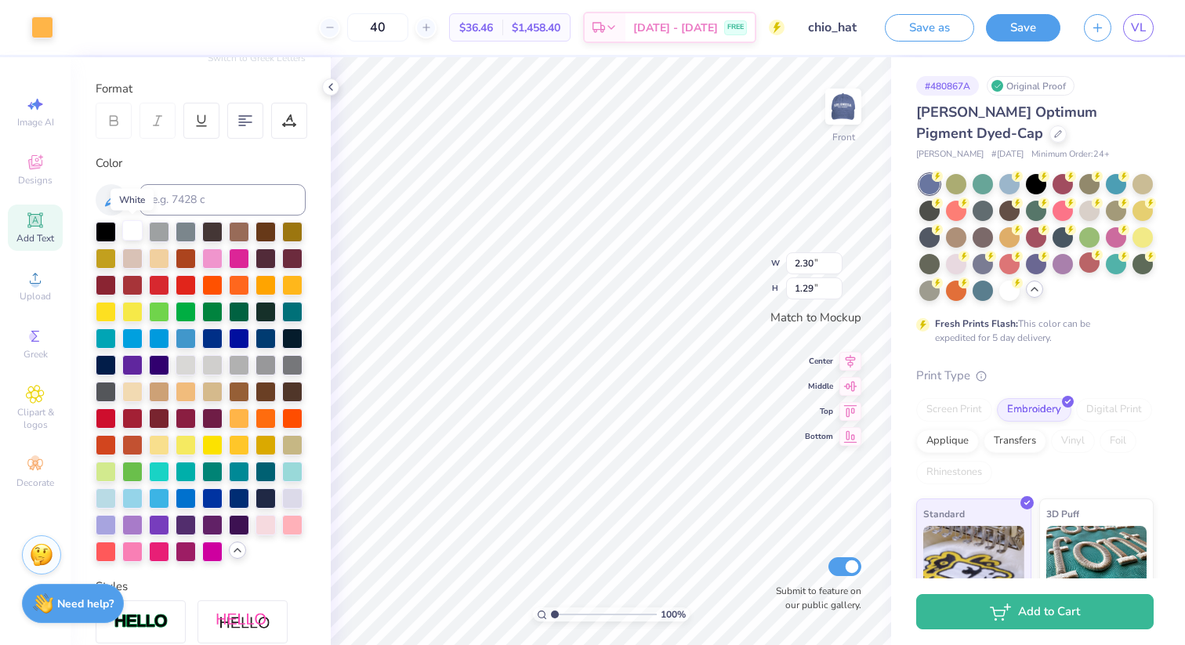
click at [134, 228] on div at bounding box center [132, 230] width 20 height 20
click at [129, 227] on div at bounding box center [132, 230] width 20 height 20
click at [133, 229] on div at bounding box center [132, 230] width 20 height 20
click at [133, 228] on div at bounding box center [132, 230] width 20 height 20
click at [131, 228] on div at bounding box center [132, 230] width 20 height 20
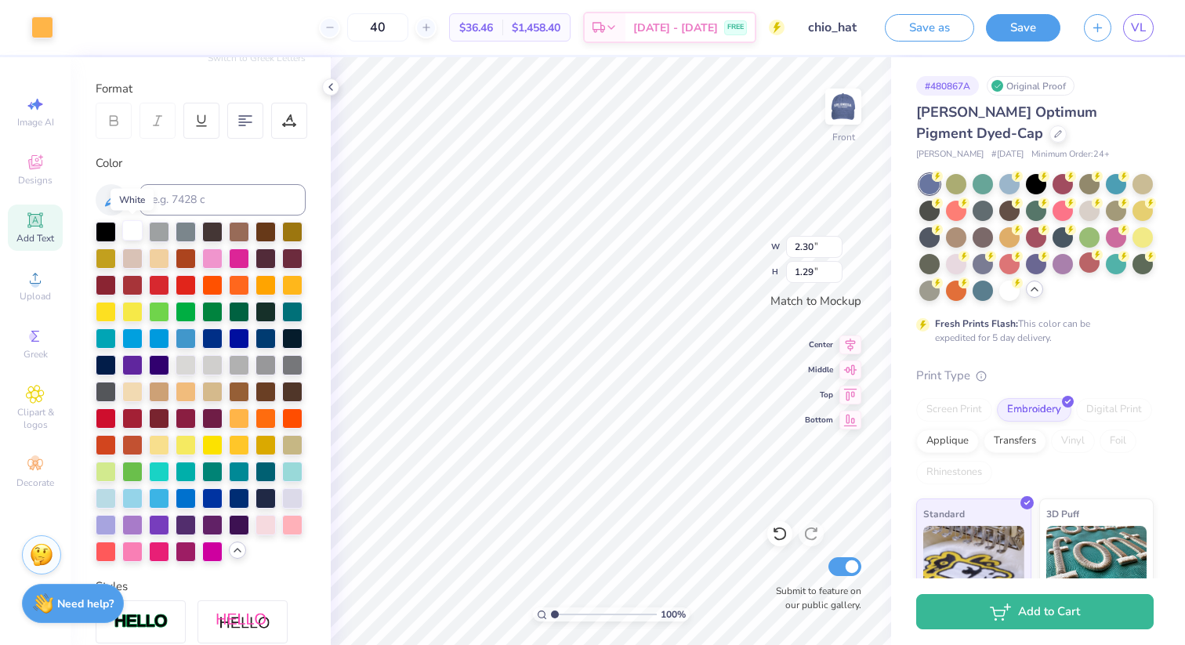
click at [131, 228] on div at bounding box center [132, 230] width 20 height 20
click at [45, 31] on div at bounding box center [42, 26] width 22 height 22
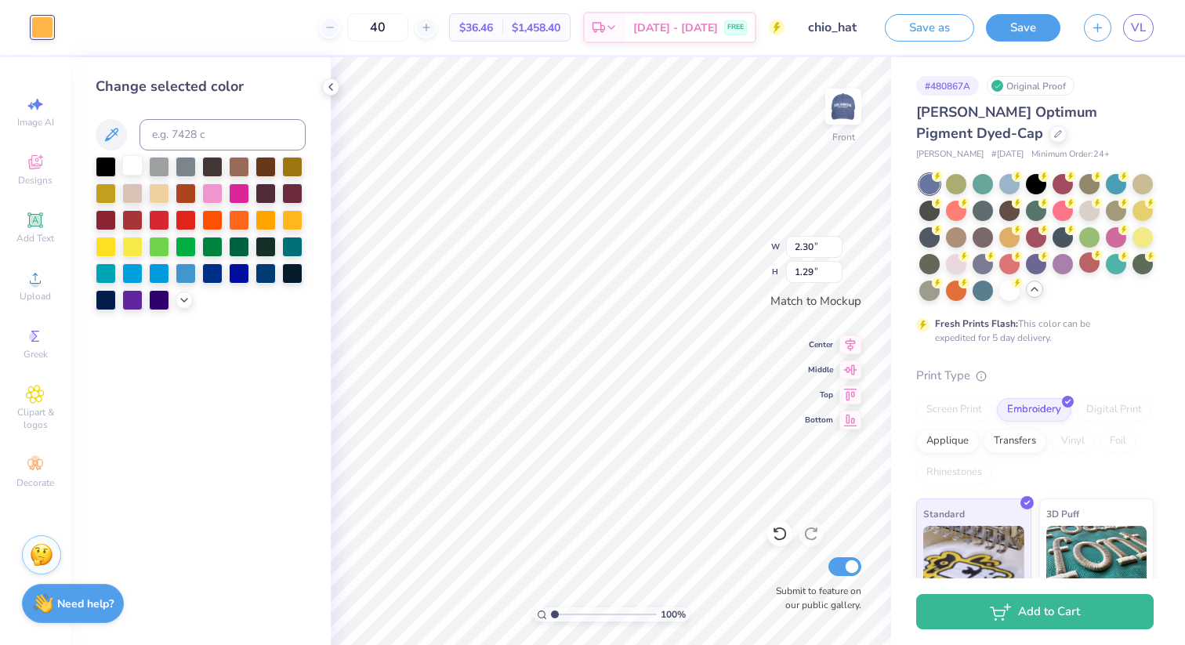
click at [135, 167] on div at bounding box center [132, 165] width 20 height 20
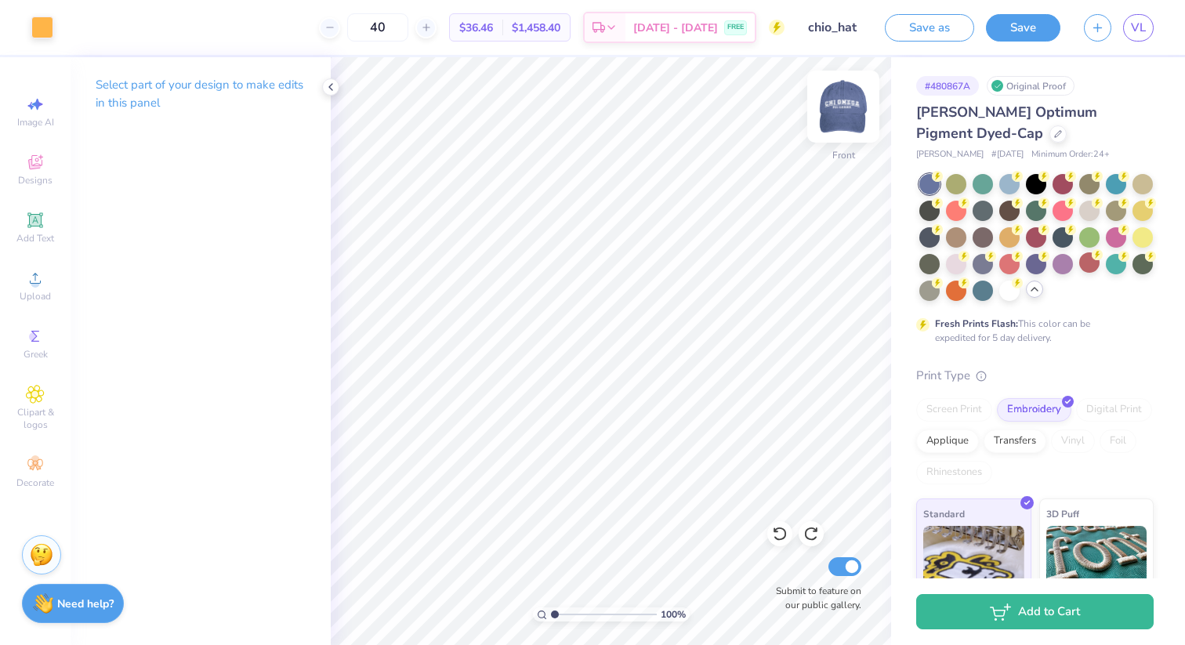
click at [840, 107] on img at bounding box center [843, 106] width 63 height 63
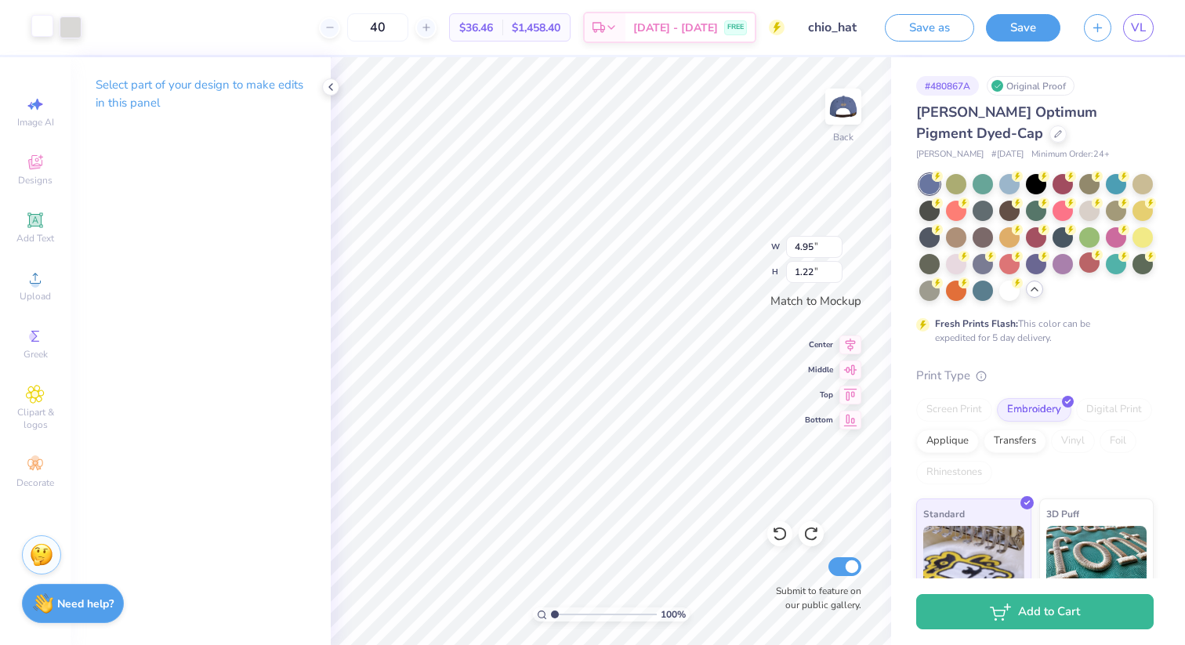
click at [41, 24] on div at bounding box center [42, 26] width 22 height 22
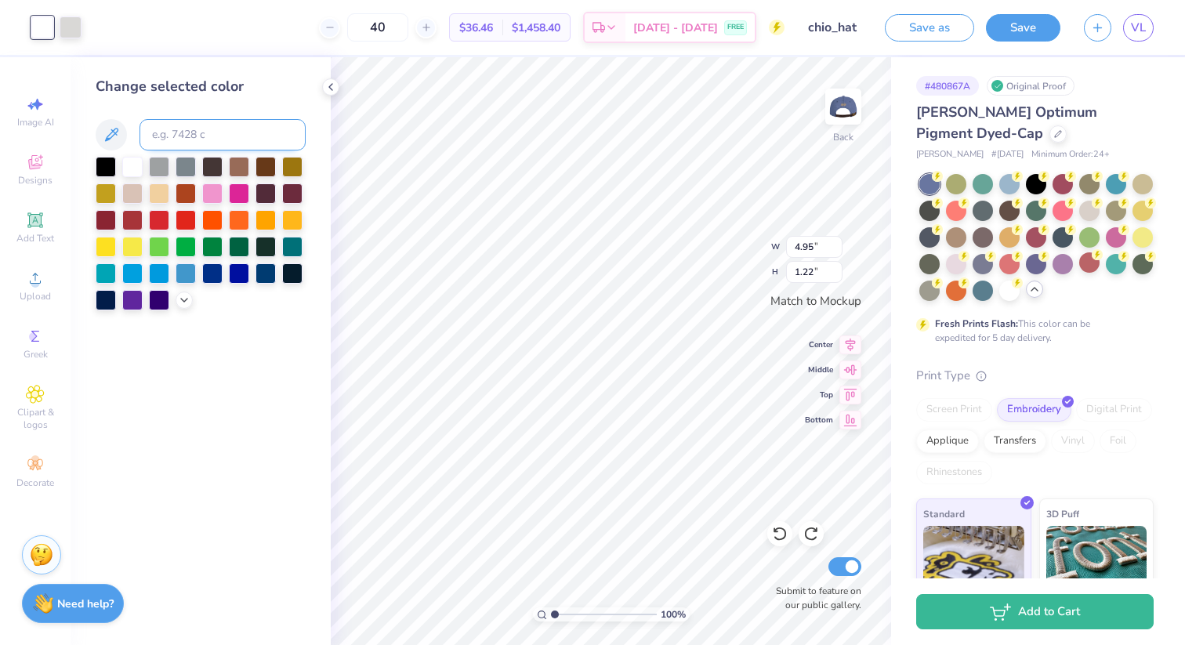
click at [236, 136] on input at bounding box center [223, 134] width 166 height 31
click at [266, 216] on div at bounding box center [266, 218] width 20 height 20
click at [290, 216] on div at bounding box center [292, 218] width 20 height 20
click at [233, 137] on input at bounding box center [223, 134] width 166 height 31
type input "1365"
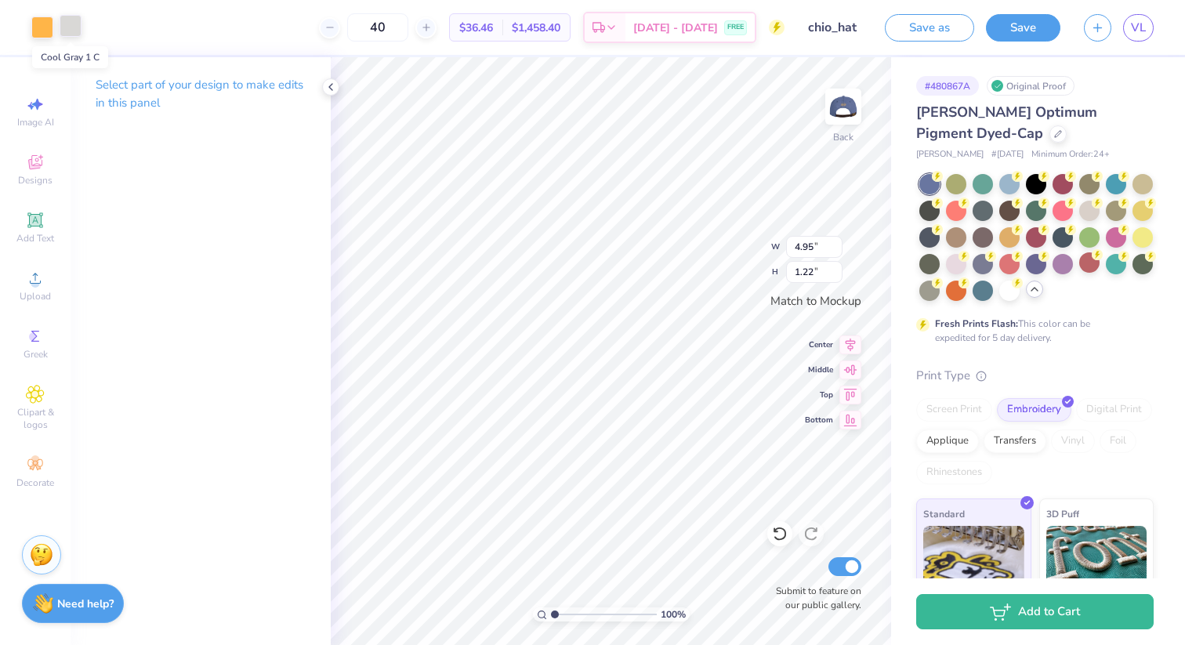
click at [70, 23] on div at bounding box center [71, 26] width 22 height 22
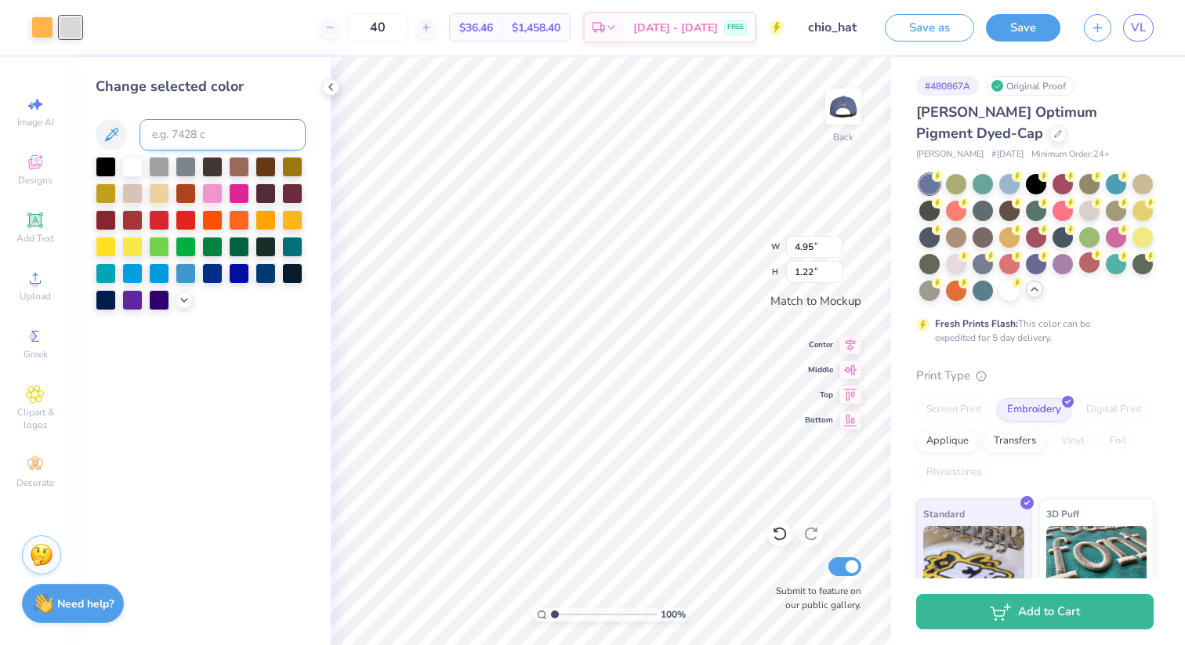
click at [215, 142] on input at bounding box center [223, 134] width 166 height 31
type input "1365"
click at [279, 405] on div "Change selected color" at bounding box center [201, 351] width 260 height 588
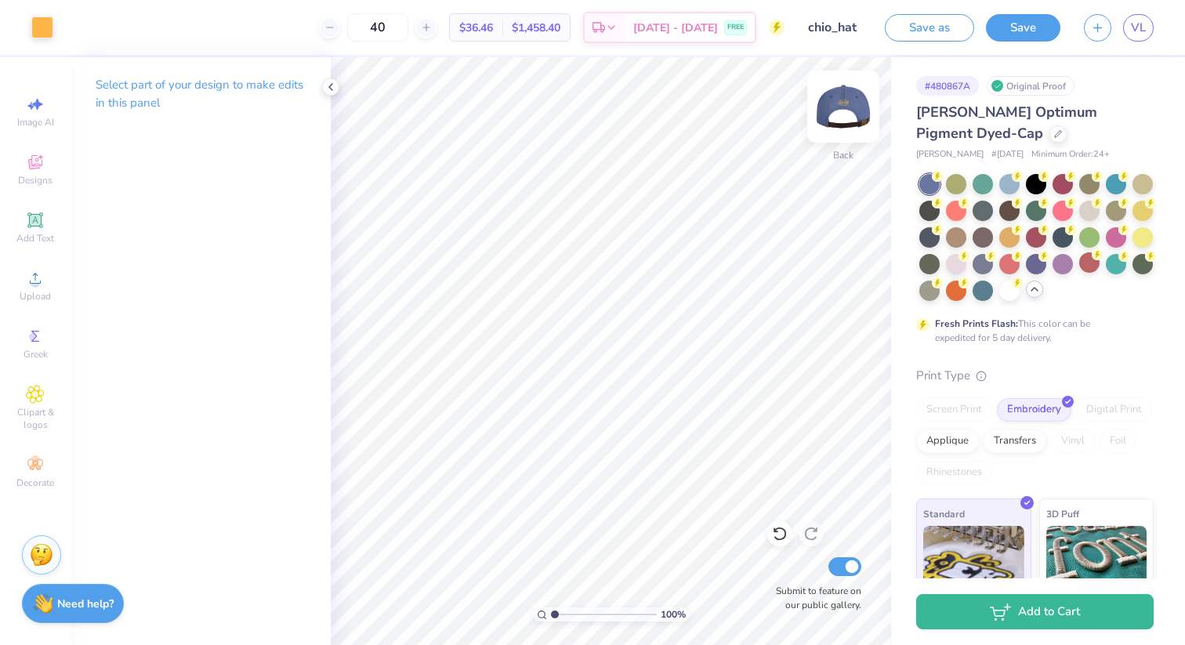
click at [838, 102] on img at bounding box center [843, 106] width 63 height 63
click at [44, 23] on div at bounding box center [42, 26] width 22 height 22
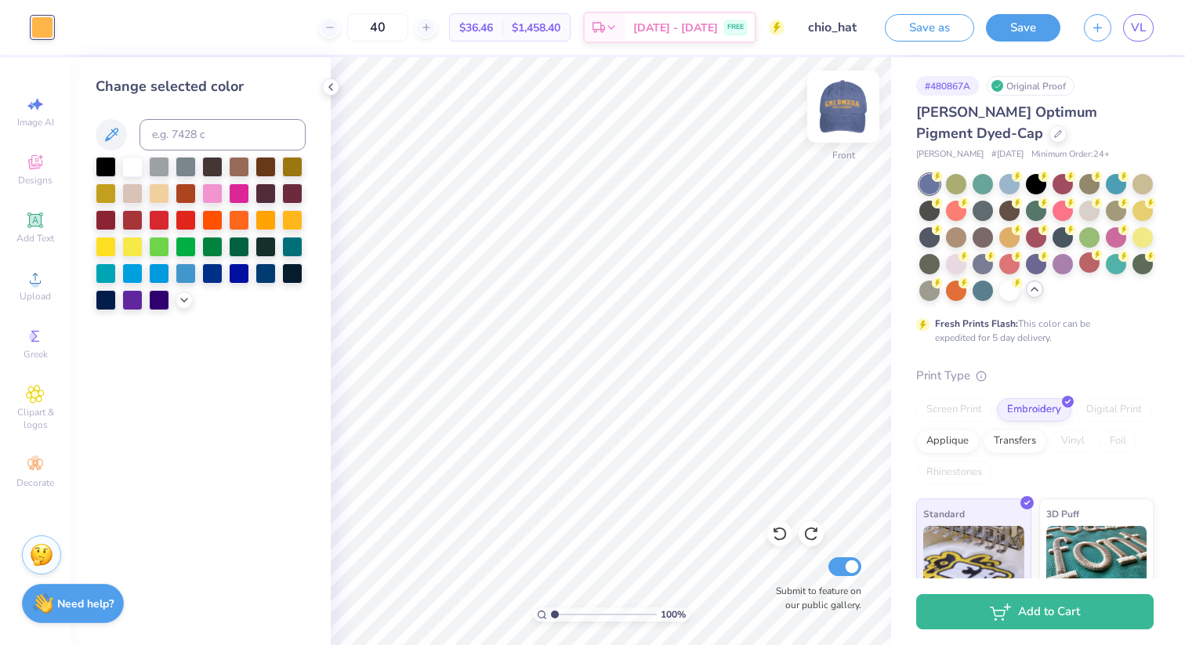
click at [847, 109] on img at bounding box center [843, 106] width 63 height 63
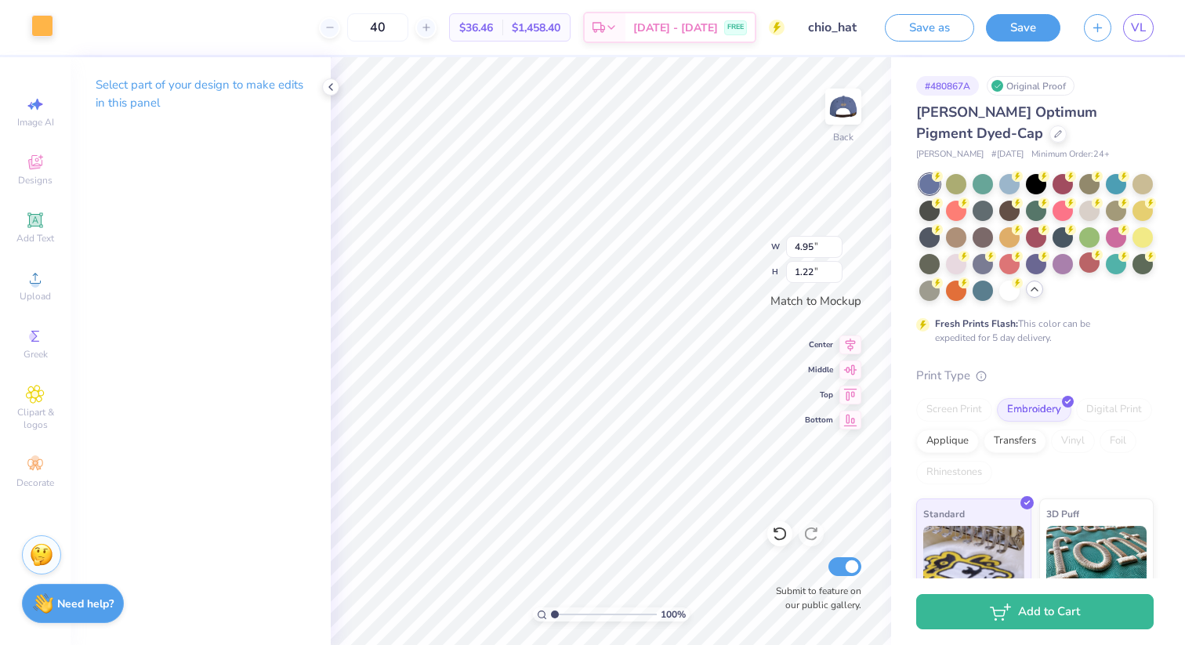
click at [49, 29] on div at bounding box center [42, 26] width 22 height 22
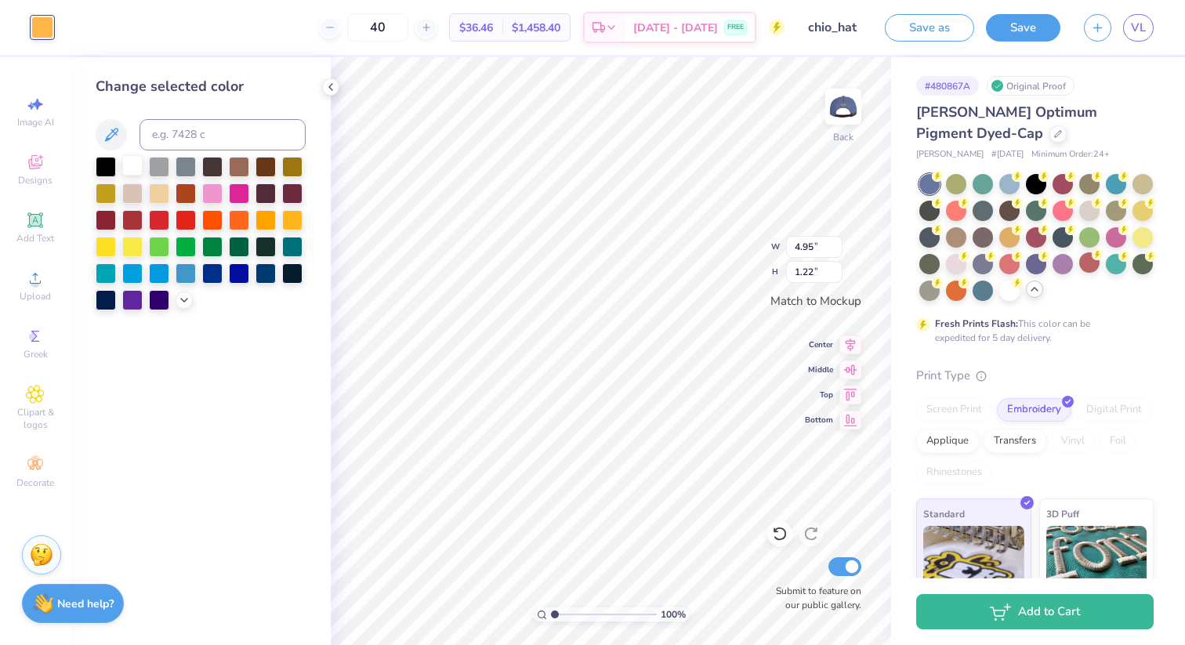
click at [134, 168] on div at bounding box center [132, 165] width 20 height 20
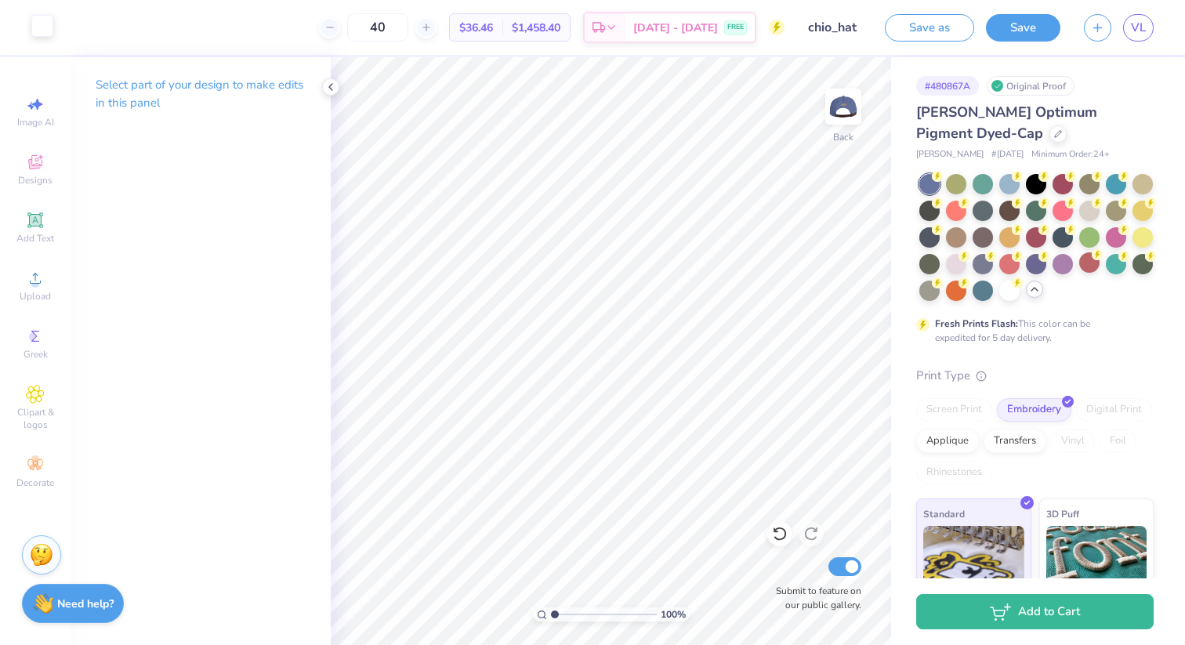
click at [41, 31] on div at bounding box center [42, 26] width 22 height 22
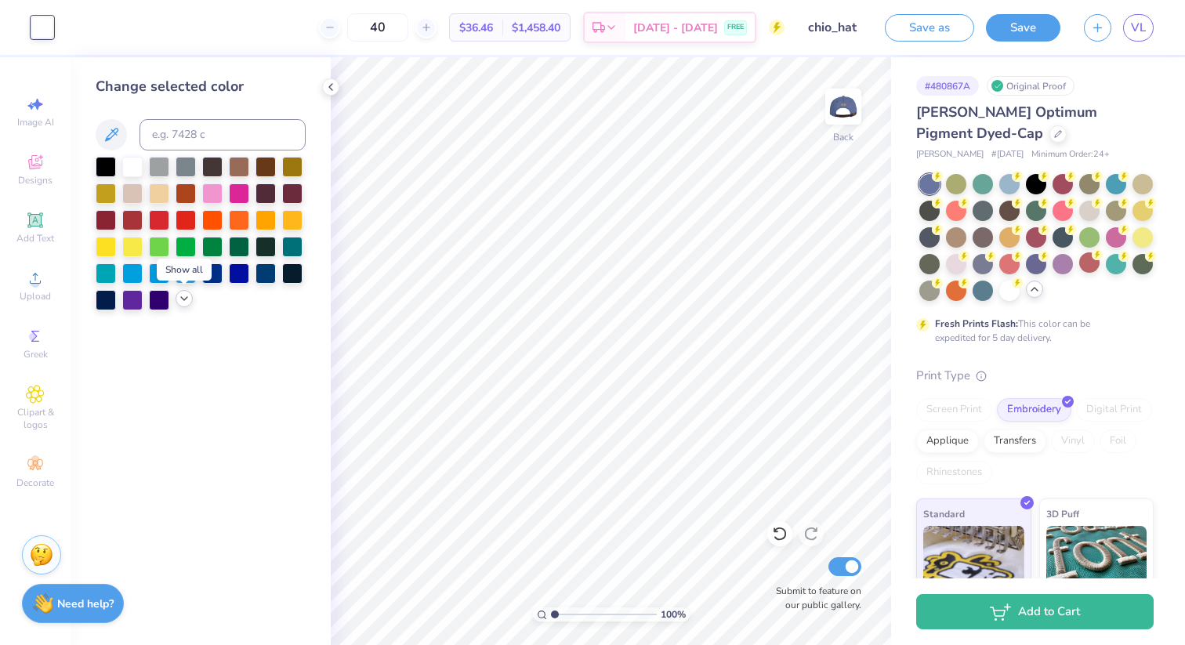
click at [186, 302] on icon at bounding box center [184, 298] width 13 height 13
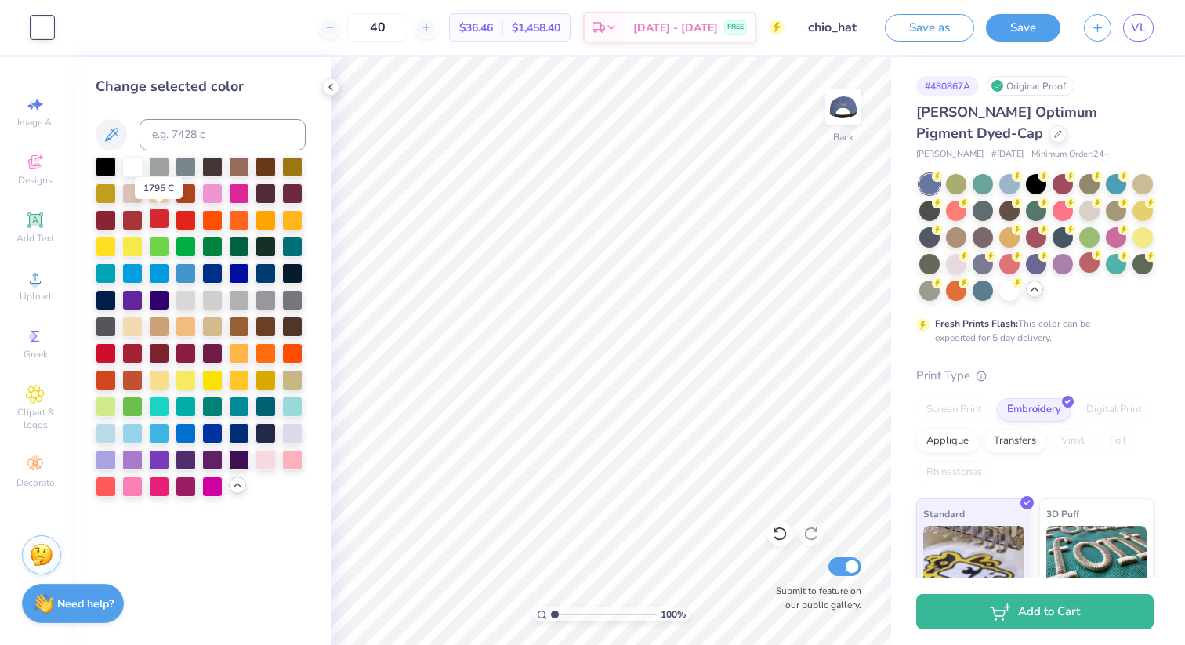
click at [158, 216] on div at bounding box center [159, 218] width 20 height 20
click at [291, 464] on div at bounding box center [292, 458] width 20 height 20
click at [262, 455] on div at bounding box center [266, 458] width 20 height 20
click at [211, 194] on div at bounding box center [212, 192] width 20 height 20
click at [161, 216] on div at bounding box center [159, 218] width 20 height 20
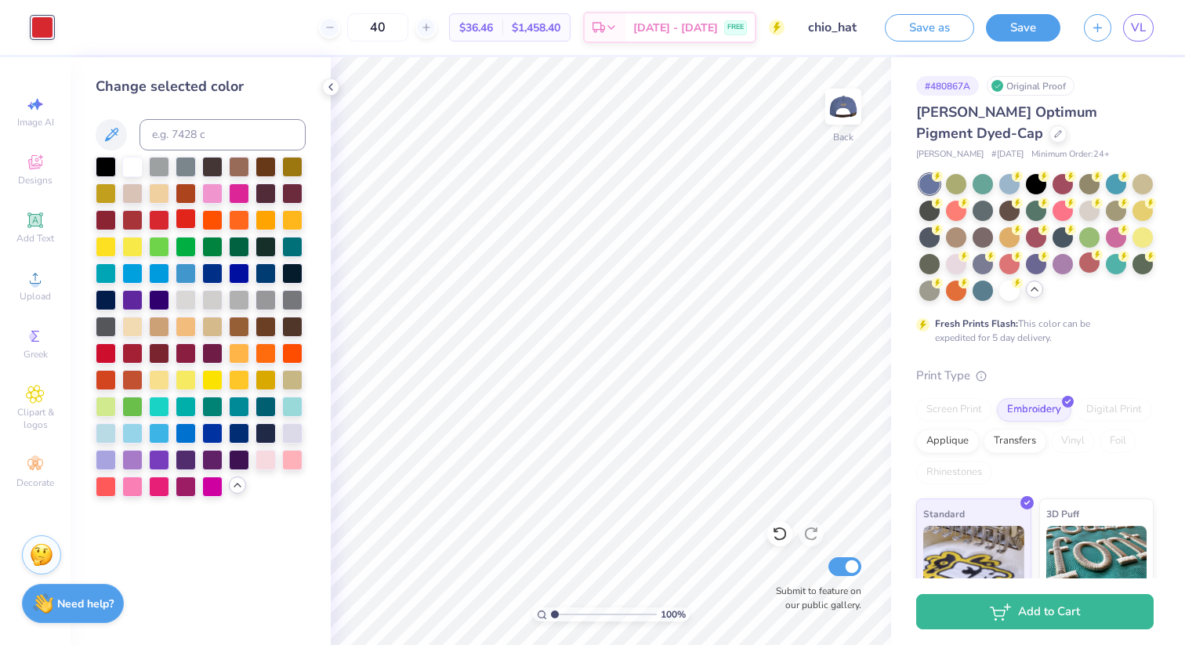
click at [187, 216] on div at bounding box center [186, 218] width 20 height 20
click at [109, 220] on div at bounding box center [106, 218] width 20 height 20
click at [133, 357] on div at bounding box center [132, 352] width 20 height 20
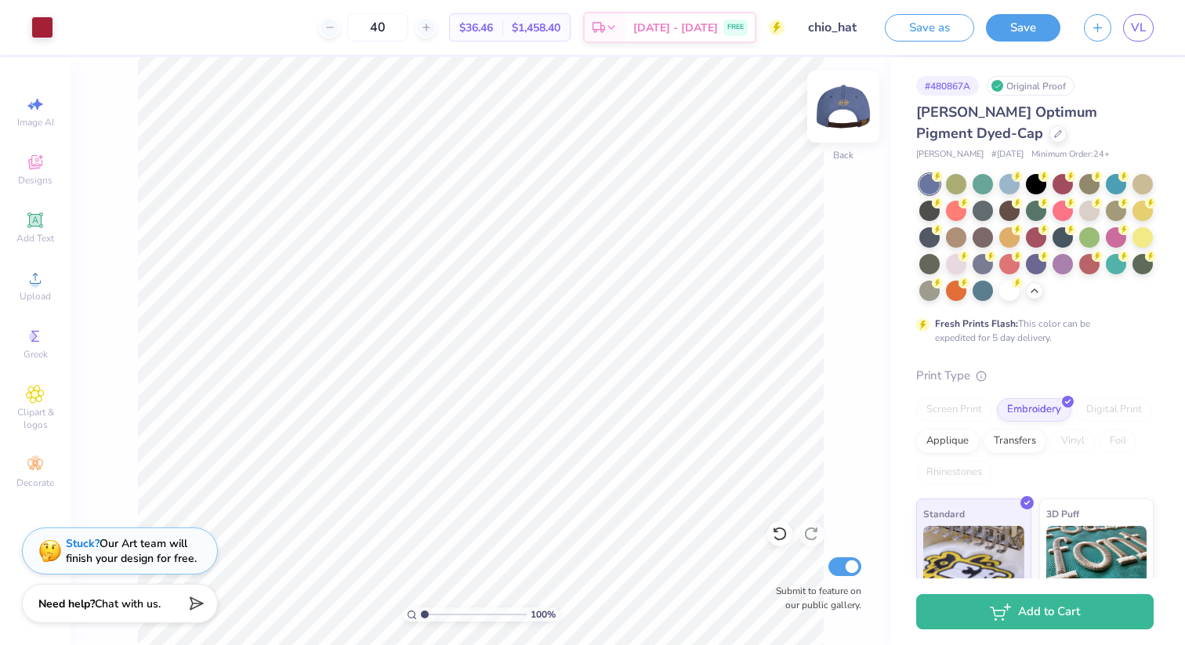
click at [840, 113] on img at bounding box center [843, 106] width 63 height 63
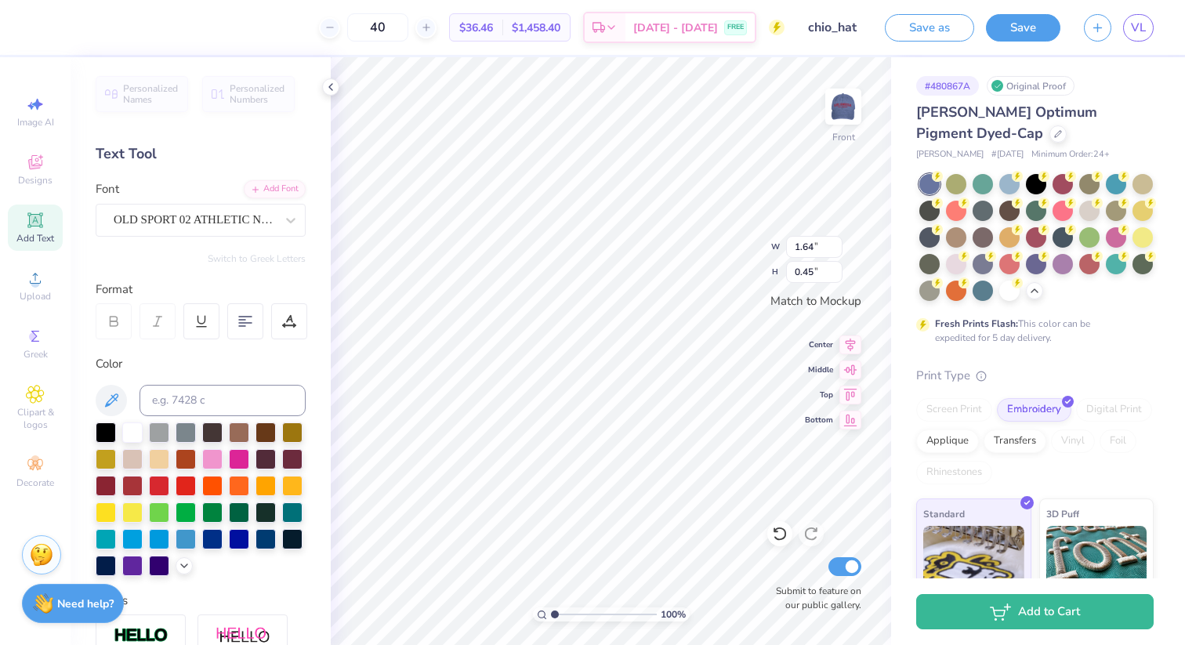
type textarea "1895"
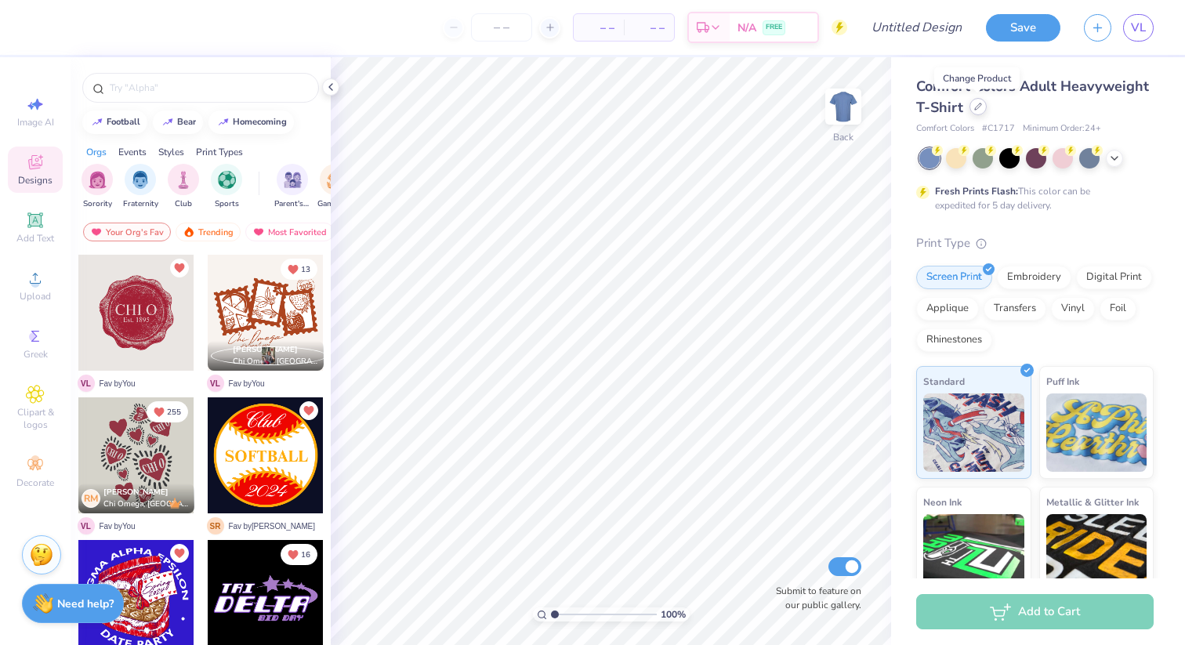
click at [979, 109] on icon at bounding box center [978, 107] width 8 height 8
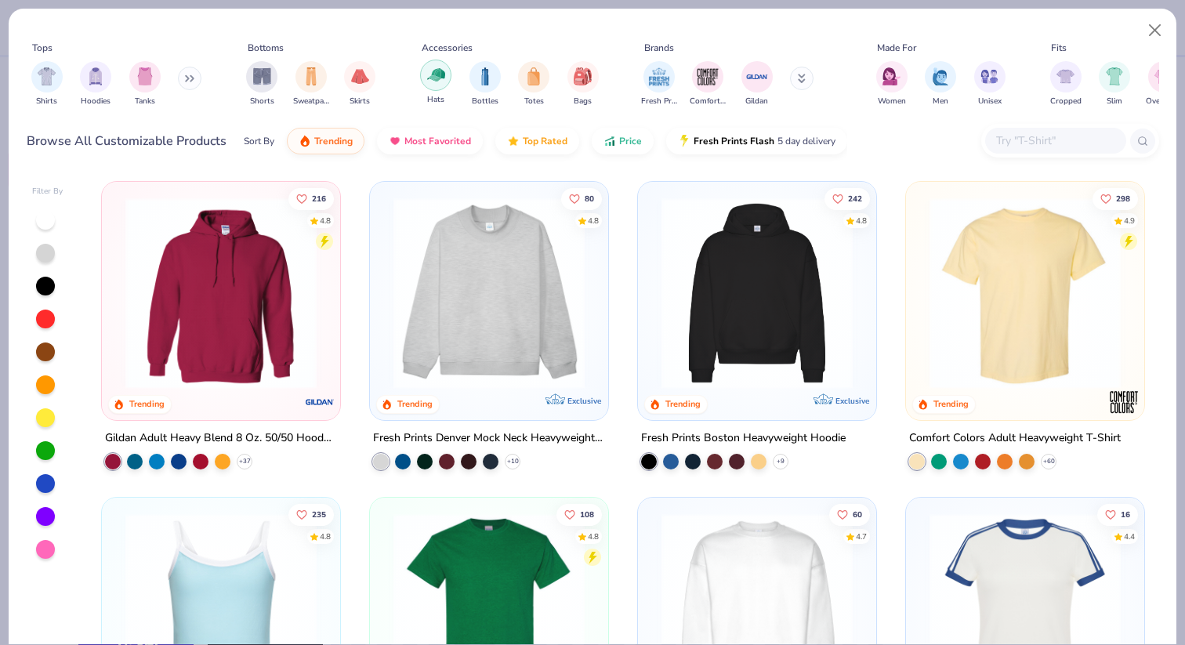
click at [436, 72] on img "filter for Hats" at bounding box center [436, 75] width 18 height 18
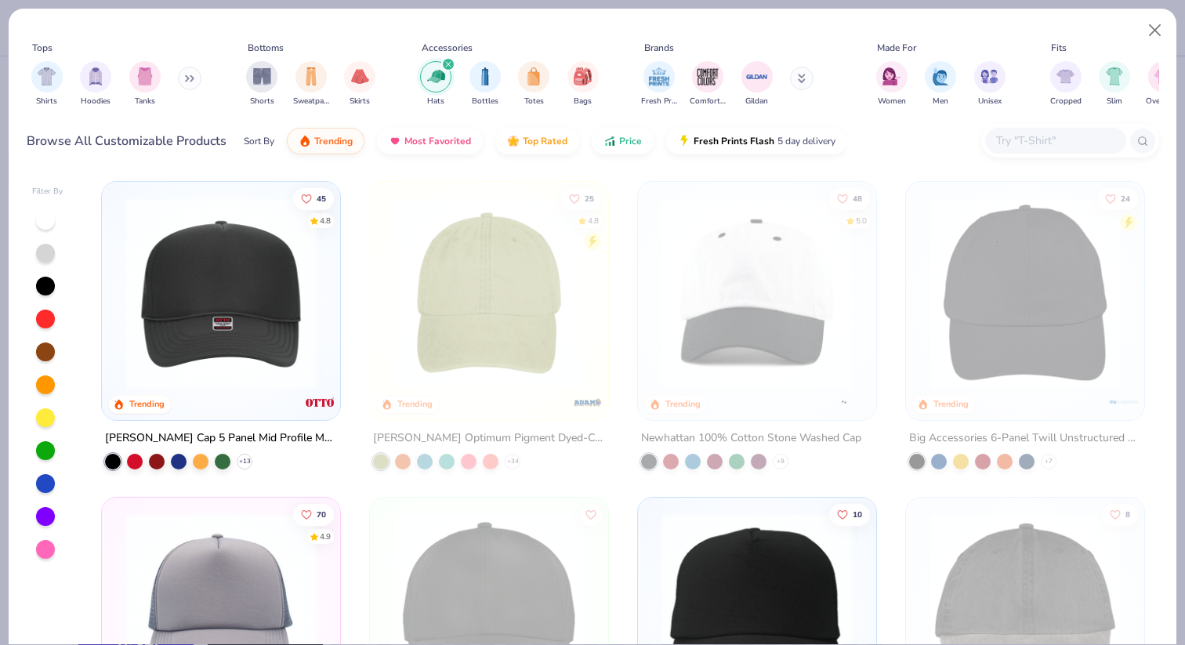
click at [45, 488] on div at bounding box center [45, 483] width 19 height 19
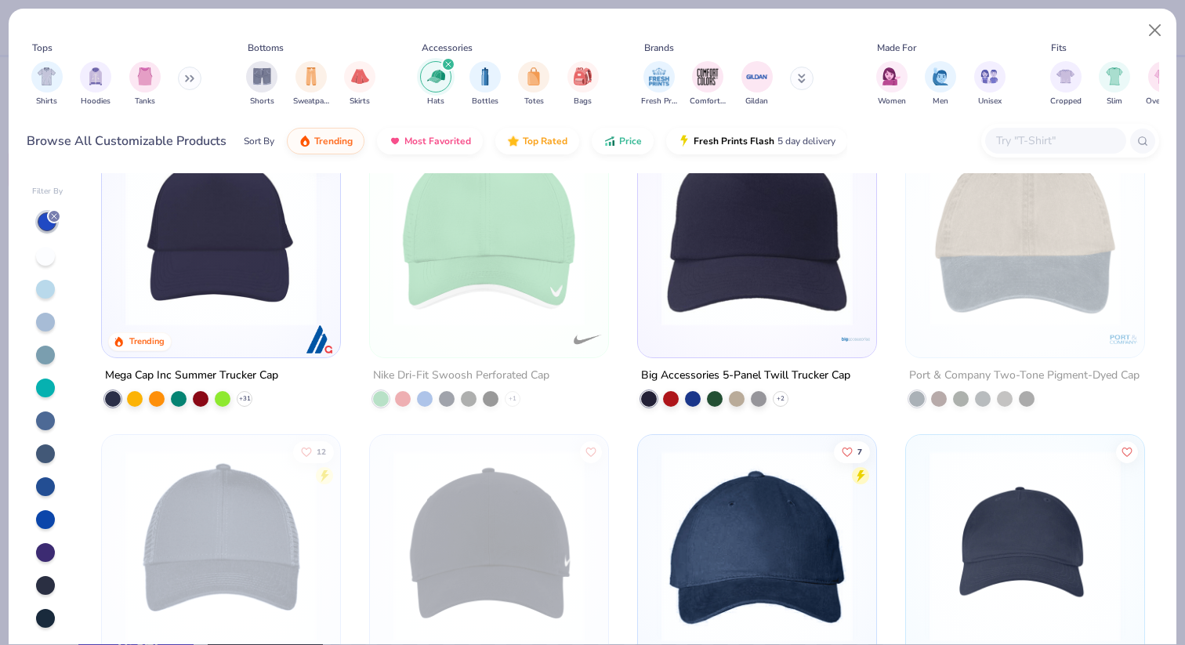
scroll to position [380, 0]
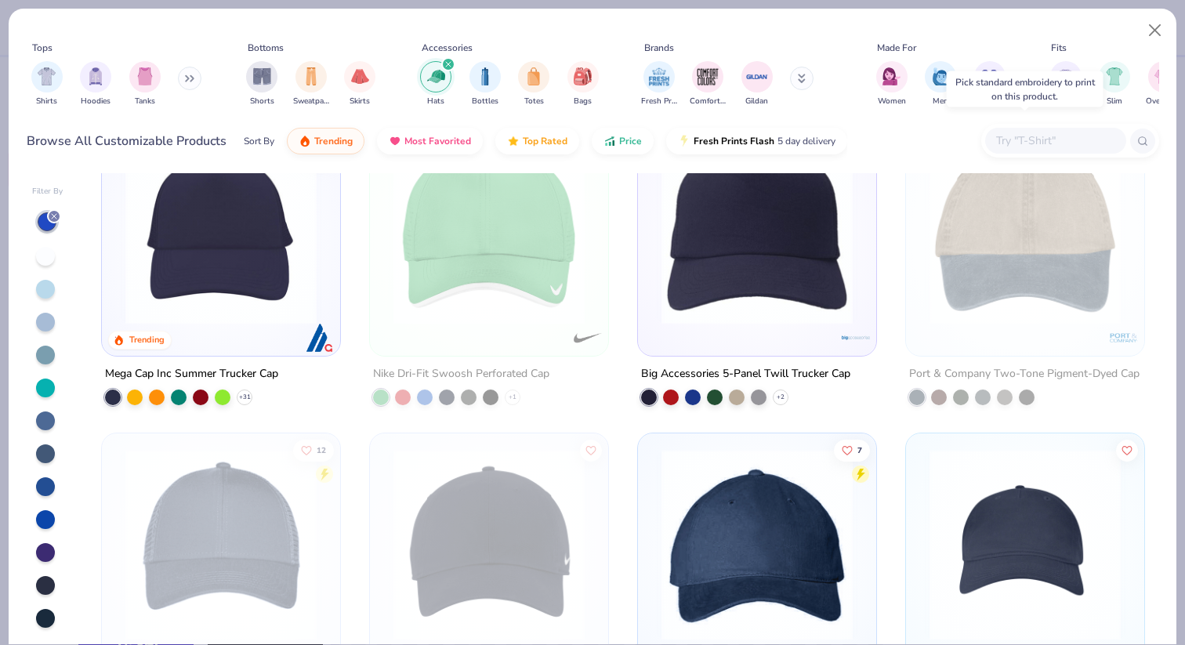
click at [1046, 294] on img at bounding box center [1025, 228] width 207 height 191
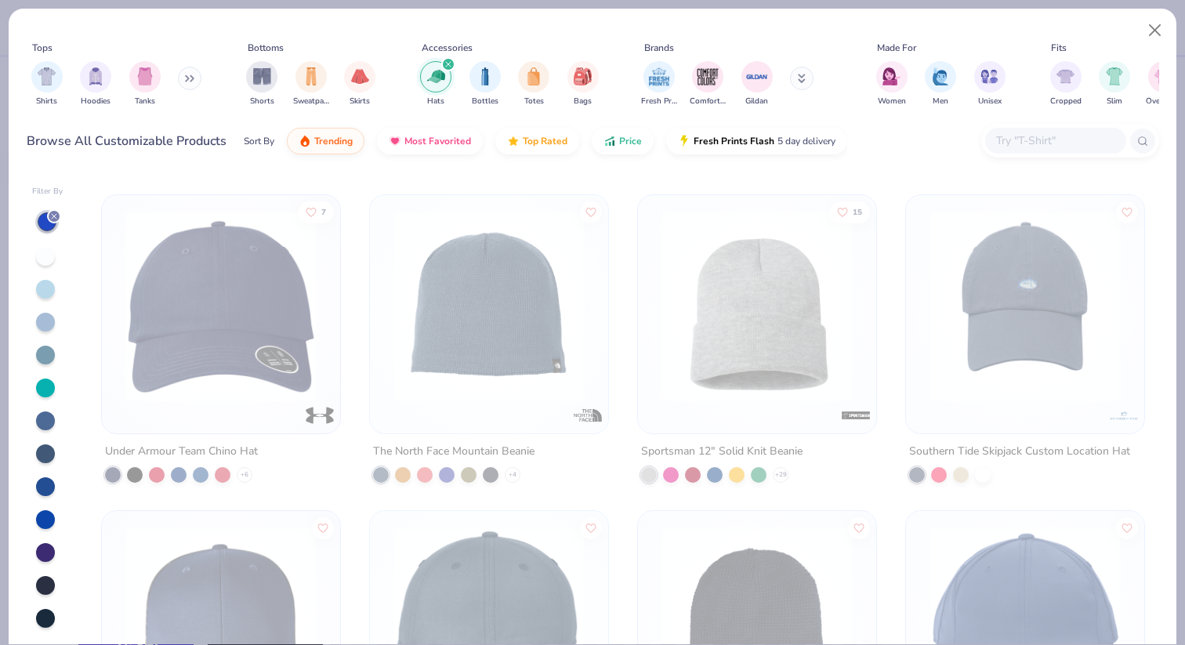
scroll to position [3776, 0]
click at [1156, 32] on button "Close" at bounding box center [1155, 31] width 30 height 30
